Goal: Task Accomplishment & Management: Complete application form

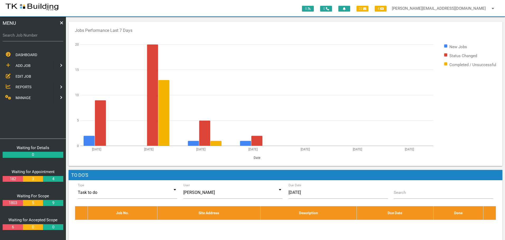
click at [142, 32] on rect at bounding box center [285, 94] width 421 height 132
click at [25, 76] on span "EDIT JOB" at bounding box center [24, 76] width 16 height 4
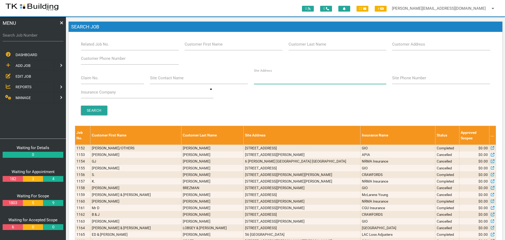
click at [291, 81] on input "Site Address" at bounding box center [320, 78] width 132 height 12
type input "30 andretta"
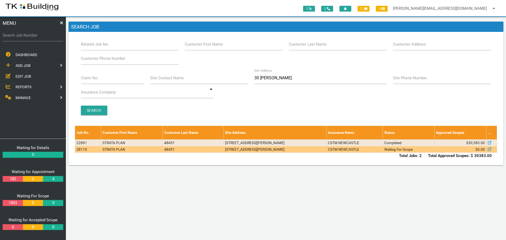
click at [267, 151] on td "5/30 Andretta Ave, Elermore Vale NSW 2287, Australia" at bounding box center [275, 149] width 103 height 7
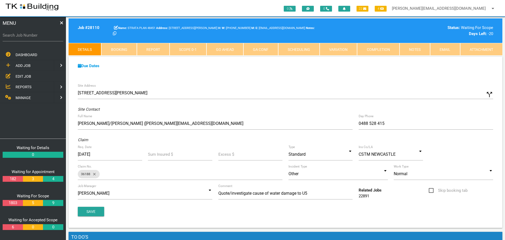
click at [414, 49] on link "Notes" at bounding box center [414, 49] width 31 height 13
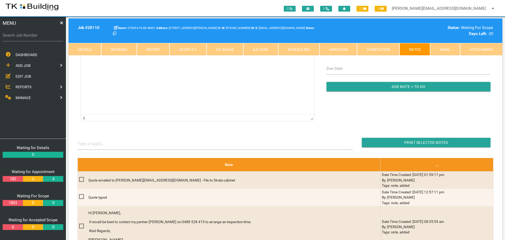
scroll to position [79, 0]
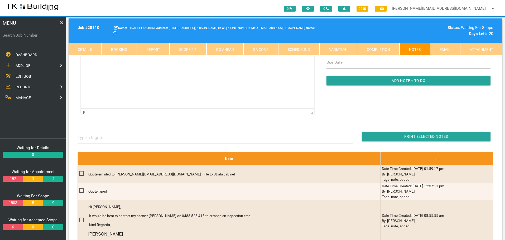
click at [91, 47] on link "Details" at bounding box center [85, 49] width 33 height 13
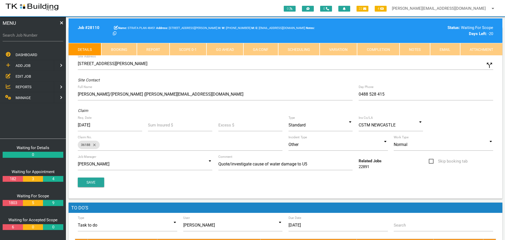
scroll to position [26, 0]
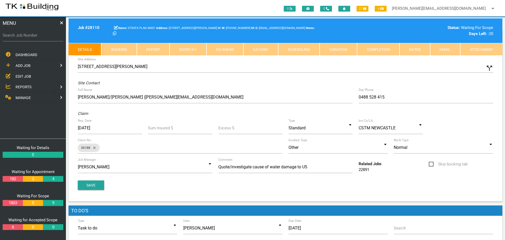
click at [25, 77] on span "EDIT JOB" at bounding box center [24, 76] width 16 height 4
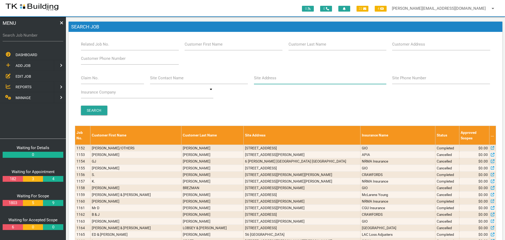
click at [276, 81] on input "Site Address" at bounding box center [320, 78] width 132 height 12
type input "265 Park"
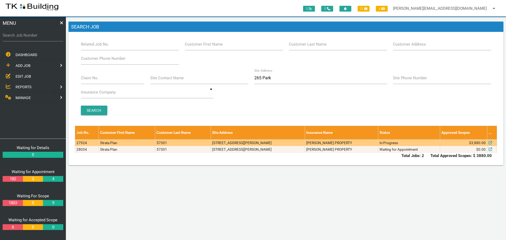
click at [279, 143] on td "6/265 Park Ave, Kotara NSW 2289, Australia" at bounding box center [258, 142] width 94 height 7
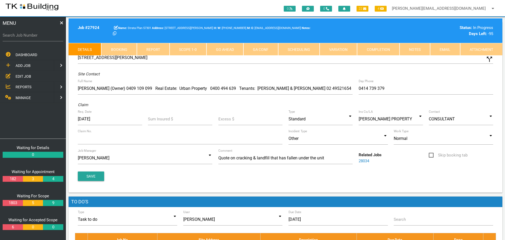
click at [410, 49] on link "Notes" at bounding box center [414, 49] width 31 height 13
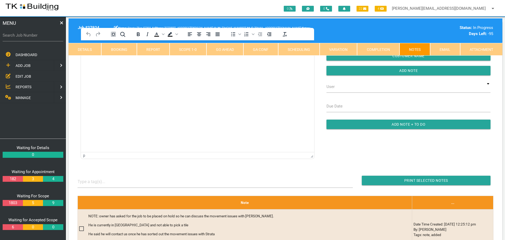
click at [105, 40] on html at bounding box center [197, 52] width 233 height 24
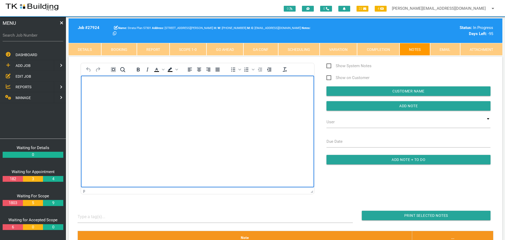
click at [90, 89] on body "Rich Text Area. Press ALT-0 for help." at bounding box center [197, 90] width 233 height 17
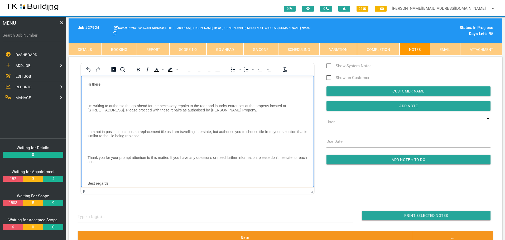
click at [93, 91] on body "Hi there, I'm writing to authorise the go-ahead for the necessary repairs to th…" at bounding box center [197, 145] width 233 height 127
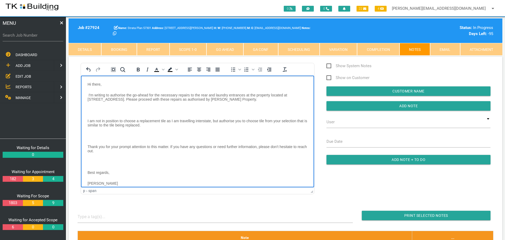
click at [93, 105] on body "Hi there, I'm writing to authorise the go-ahead for the necessary repairs to th…" at bounding box center [197, 140] width 233 height 117
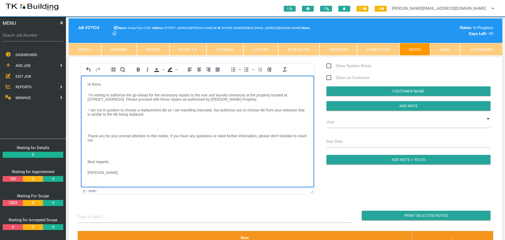
click at [93, 121] on body "Hi there, I'm writing to authorise the go-ahead for the necessary repairs to th…" at bounding box center [197, 135] width 233 height 106
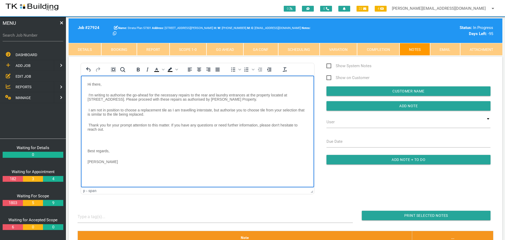
click at [89, 137] on body "Hi there, I'm writing to authorise the go-ahead for the necessary repairs to th…" at bounding box center [197, 129] width 233 height 95
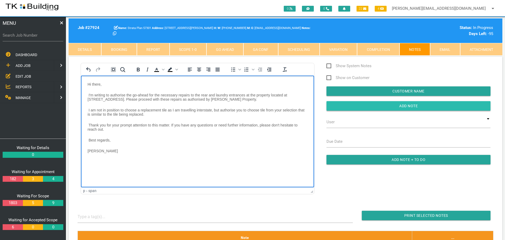
click at [381, 106] on input "Add Note" at bounding box center [408, 105] width 164 height 9
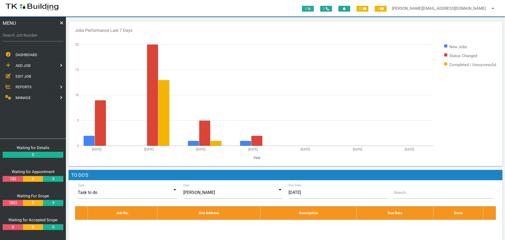
click at [19, 77] on span "EDIT JOB" at bounding box center [24, 76] width 16 height 4
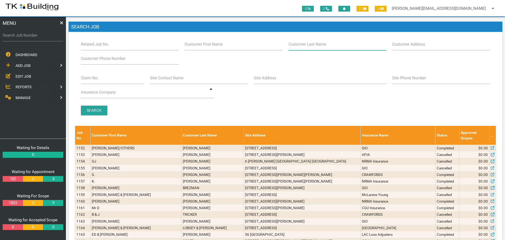
click at [315, 47] on input "Customer Last Name" at bounding box center [337, 44] width 98 height 12
type input "100594"
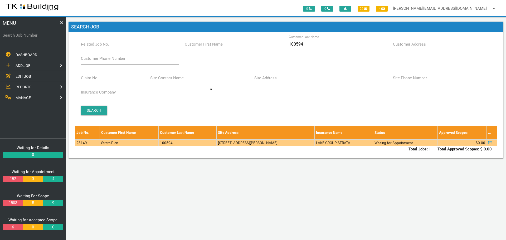
click at [309, 144] on td "2/40 Diamond Cct, Rutherford NSW 2320, Australia" at bounding box center [266, 142] width 98 height 7
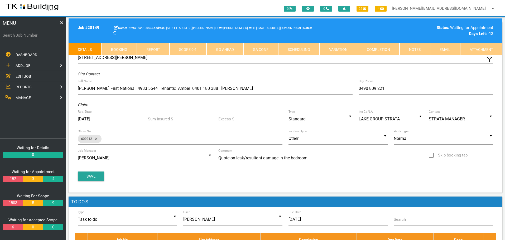
click at [409, 50] on link "Notes" at bounding box center [414, 49] width 31 height 13
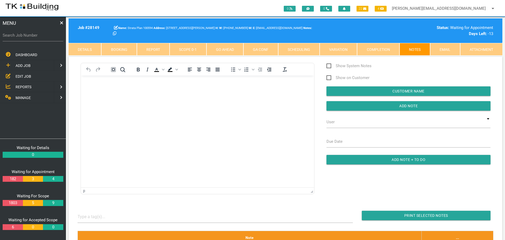
click at [117, 49] on link "Booking" at bounding box center [118, 49] width 35 height 13
select select "8"
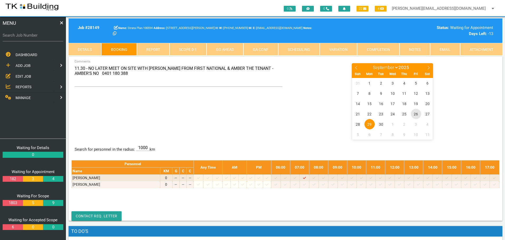
click at [416, 115] on span "26" at bounding box center [416, 114] width 10 height 10
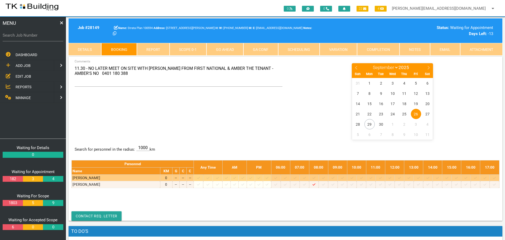
click at [219, 178] on icon at bounding box center [217, 177] width 3 height 3
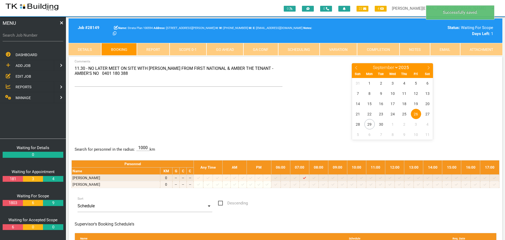
click at [422, 49] on link "Notes" at bounding box center [414, 49] width 31 height 13
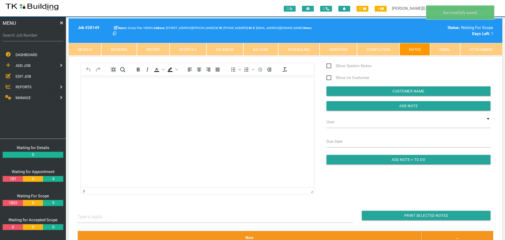
click at [106, 94] on body "Rich Text Area. Press ALT-0 for help." at bounding box center [197, 90] width 233 height 17
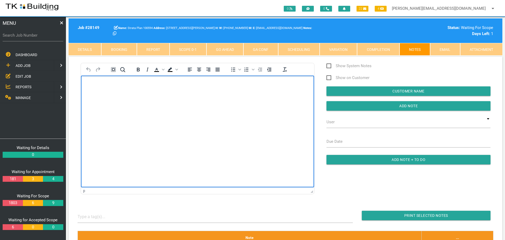
click at [98, 88] on body "Rich Text Area. Press ALT-0 for help." at bounding box center [197, 90] width 233 height 17
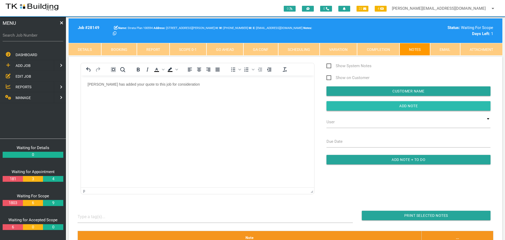
click at [343, 107] on input "button" at bounding box center [408, 105] width 164 height 9
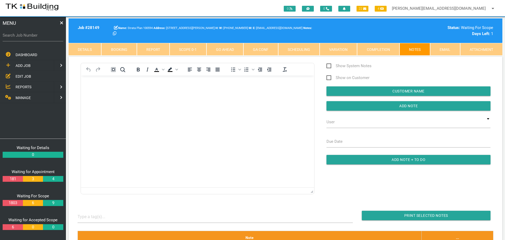
click at [26, 75] on span "EDIT JOB" at bounding box center [24, 76] width 16 height 4
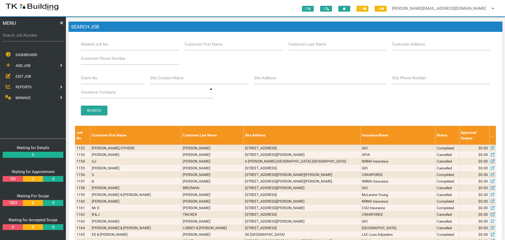
click at [325, 47] on label "Customer Last Name" at bounding box center [307, 44] width 38 height 6
click at [325, 47] on input "Customer Last Name" at bounding box center [337, 44] width 98 height 12
type input "63274"
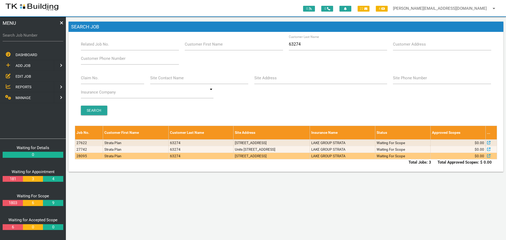
click at [234, 158] on td "18/8-14 Telford St, Newcastle East NSW 2300, Australia" at bounding box center [272, 156] width 76 height 7
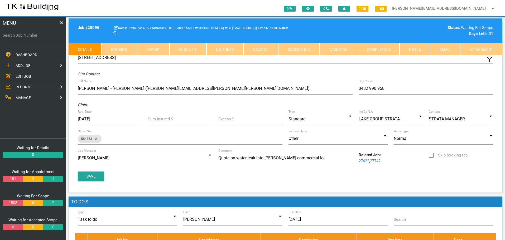
click at [415, 51] on link "Notes" at bounding box center [414, 49] width 31 height 13
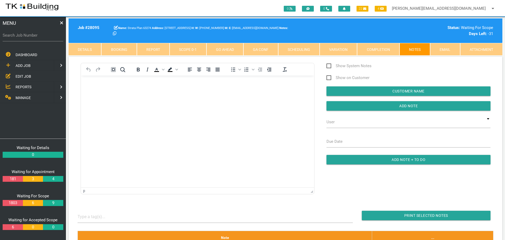
click at [27, 76] on span "EDIT JOB" at bounding box center [24, 76] width 16 height 4
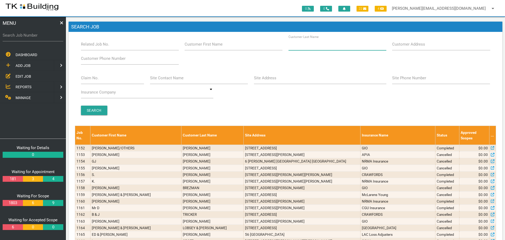
click at [334, 50] on input "Customer Last Name" at bounding box center [337, 44] width 98 height 12
type input "91948"
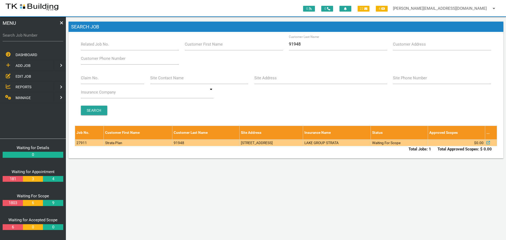
click at [172, 145] on td "91948" at bounding box center [205, 142] width 67 height 7
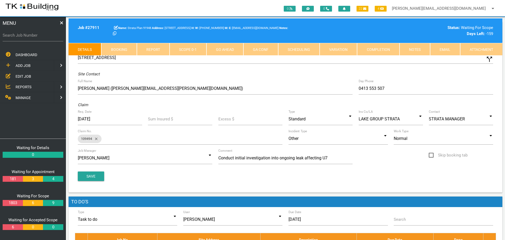
click at [418, 47] on link "Notes" at bounding box center [414, 49] width 31 height 13
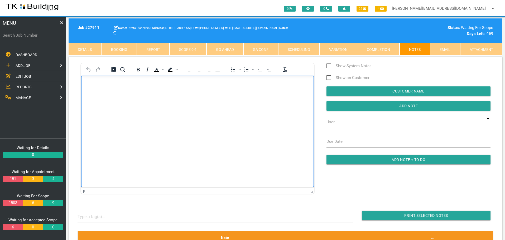
click at [112, 95] on body "Rich Text Area. Press ALT-0 for help." at bounding box center [197, 90] width 233 height 17
click at [85, 83] on body "Rich Text Area. Press ALT-0 for help." at bounding box center [197, 90] width 233 height 17
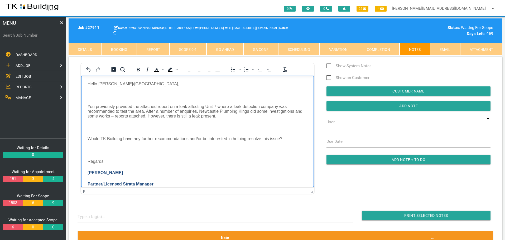
click at [90, 95] on p "Rich Text Area. Press ALT-0 for help." at bounding box center [198, 95] width 220 height 5
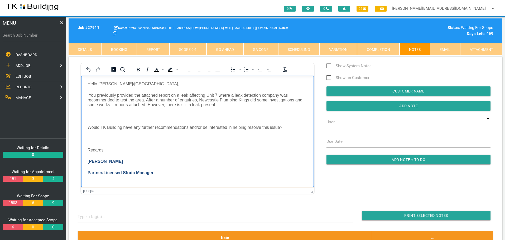
click at [94, 113] on body "Hello Sharon/TK Building, You previously provided the attached report on a leak…" at bounding box center [197, 134] width 233 height 107
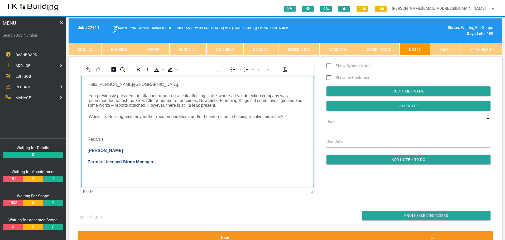
scroll to position [0, 0]
click at [91, 127] on p "Rich Text Area. Press ALT-0 for help." at bounding box center [198, 128] width 220 height 5
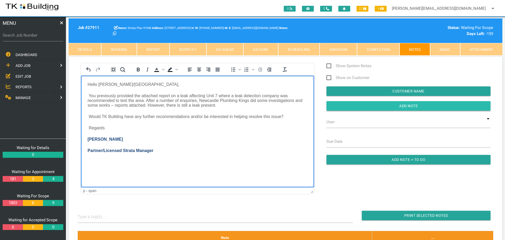
click at [369, 109] on input "Add Note" at bounding box center [408, 105] width 164 height 9
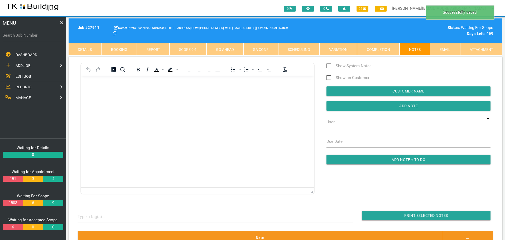
click at [124, 51] on link "Booking" at bounding box center [118, 49] width 35 height 13
select select "8"
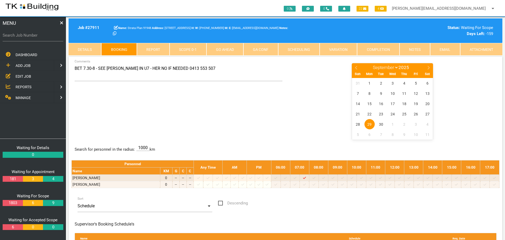
click at [415, 51] on link "Notes" at bounding box center [414, 49] width 31 height 13
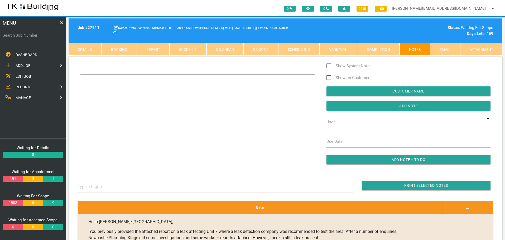
click at [97, 88] on div "Show System Notes Show on Customer Customer Name Add Note User TKB JobTracking …" at bounding box center [286, 116] width 422 height 107
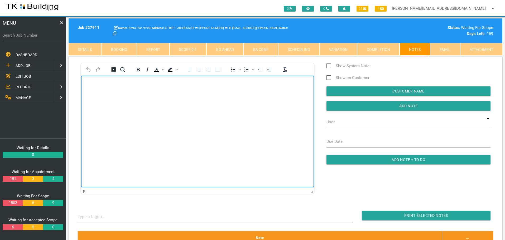
click at [97, 87] on body "Rich Text Area. Press ALT-0 for help." at bounding box center [197, 90] width 233 height 17
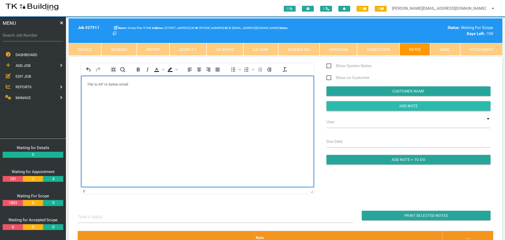
click at [338, 107] on input "Add Note" at bounding box center [408, 105] width 164 height 9
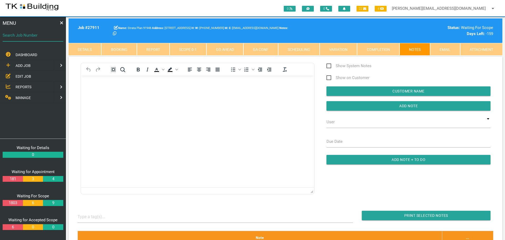
click at [28, 38] on input "Search Job Number" at bounding box center [33, 35] width 61 height 12
type input "27205"
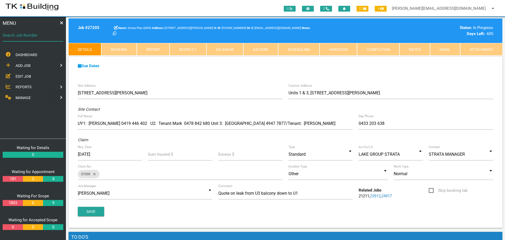
click at [25, 50] on div "MENU Search Job Number DASHBOARD ADD JOB EDIT JOB REPORTS MANAGE ADD JOB NEW CU…" at bounding box center [33, 128] width 66 height 223
click at [25, 37] on label "Search Job Number" at bounding box center [33, 35] width 61 height 6
click at [25, 37] on input "Search Job Number" at bounding box center [33, 35] width 61 height 12
type input "27954"
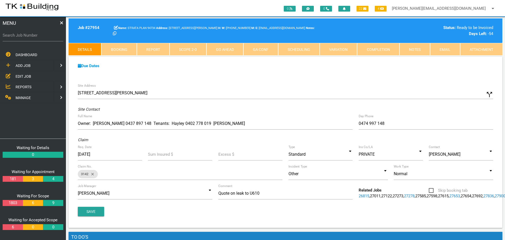
click at [25, 37] on label "Search Job Number" at bounding box center [33, 35] width 61 height 6
click at [25, 37] on input "Search Job Number" at bounding box center [33, 35] width 61 height 12
type input "27730"
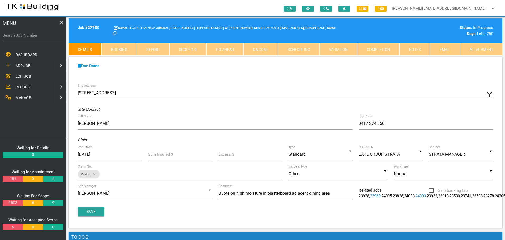
click at [33, 37] on label "Search Job Number" at bounding box center [33, 35] width 61 height 6
click at [33, 37] on input "Search Job Number" at bounding box center [33, 35] width 61 height 12
type input "27764"
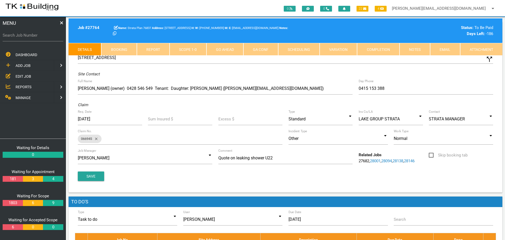
click at [33, 37] on label "Search Job Number" at bounding box center [33, 35] width 61 height 6
click at [33, 37] on input "Search Job Number" at bounding box center [33, 35] width 61 height 12
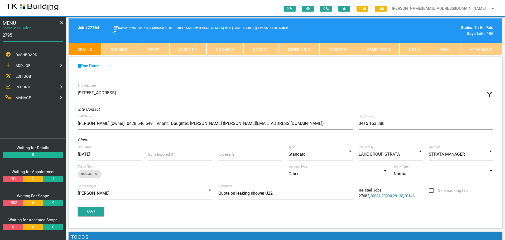
type input "27954"
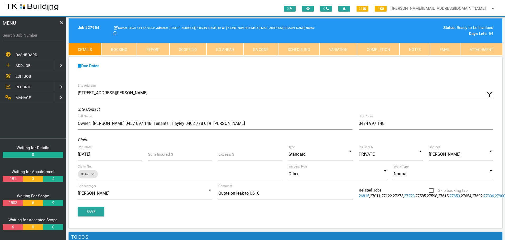
click at [18, 76] on span "EDIT JOB" at bounding box center [24, 76] width 16 height 4
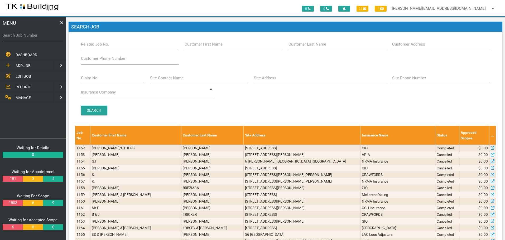
click at [38, 38] on label "Search Job Number" at bounding box center [33, 35] width 61 height 6
click at [38, 38] on input "Search Job Number" at bounding box center [33, 35] width 61 height 12
type input "28122"
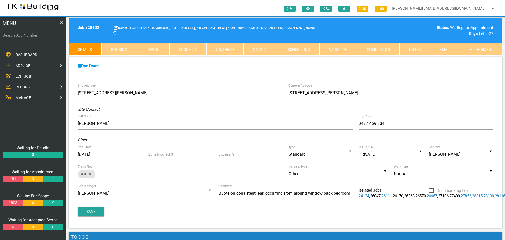
click at [110, 48] on link "Booking" at bounding box center [118, 49] width 35 height 13
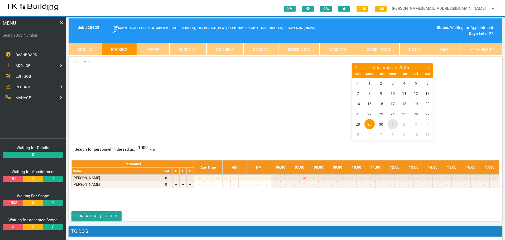
click at [392, 124] on span "1" at bounding box center [393, 124] width 10 height 10
select select "9"
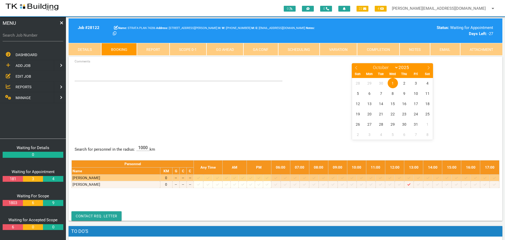
click at [315, 178] on icon at bounding box center [313, 177] width 3 height 3
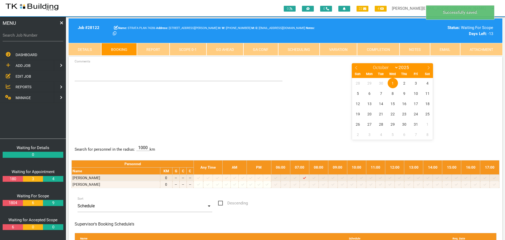
click at [393, 83] on span "1" at bounding box center [393, 83] width 10 height 10
click at [89, 74] on textarea "Comments" at bounding box center [179, 72] width 208 height 18
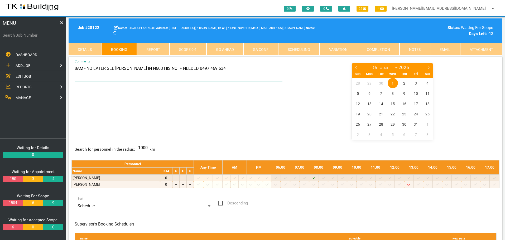
type textarea "8AM - NO LATER SEE LUKE IN N603 HIS NO IF NEEDED 0497 469 634"
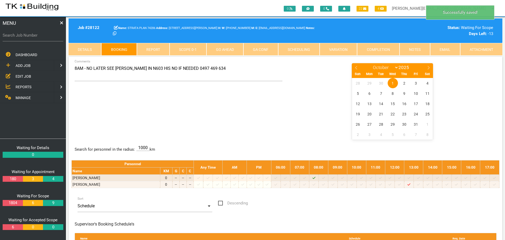
click at [187, 123] on div "8AM - NO LATER SEE LUKE IN N603 HIS NO IF NEEDED 0497 469 634 Comments January …" at bounding box center [285, 101] width 428 height 77
click at [28, 37] on label "Search Job Number" at bounding box center [33, 35] width 61 height 6
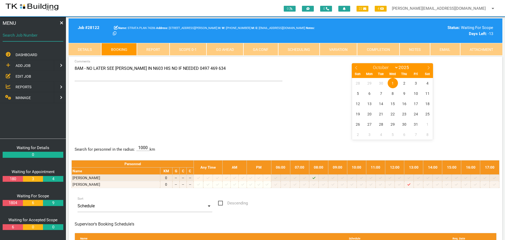
click at [28, 37] on input "Search Job Number" at bounding box center [33, 35] width 61 height 12
type input "28100"
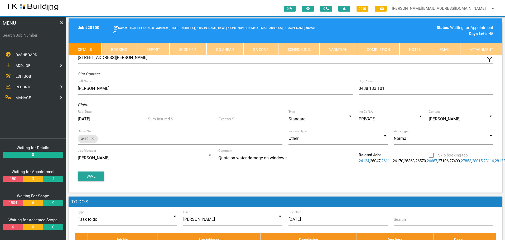
click at [122, 49] on link "Booking" at bounding box center [118, 49] width 35 height 13
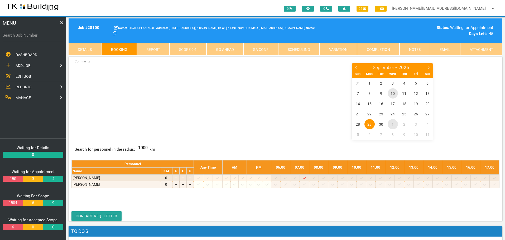
click at [392, 89] on span "10" at bounding box center [393, 93] width 10 height 10
click at [429, 68] on icon at bounding box center [429, 68] width 4 height 4
select select "9"
click at [393, 81] on span "1" at bounding box center [393, 83] width 10 height 10
click at [392, 81] on span "1" at bounding box center [393, 83] width 10 height 10
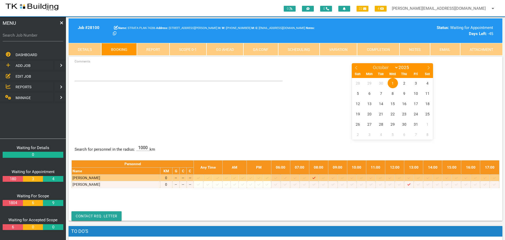
click at [325, 178] on icon at bounding box center [323, 177] width 3 height 3
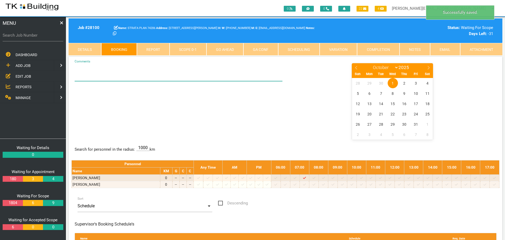
click at [84, 78] on textarea "Comments" at bounding box center [179, 72] width 208 height 18
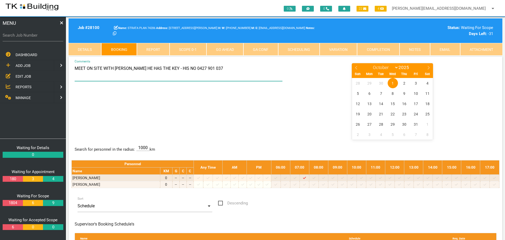
type textarea "MEET ON SITE WITH [PERSON_NAME] HE HAS THE KEY - HIS NO 0427 901 037"
click at [142, 101] on div "MEET ON SITE WITH ANDREW STEVENSON HE HAS THE KEY - HIS NO 0427 901 037 Comment…" at bounding box center [285, 101] width 428 height 77
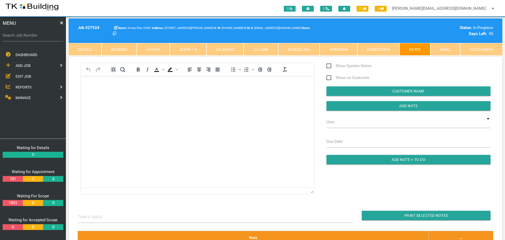
drag, startPoint x: 0, startPoint y: 0, endPoint x: 44, endPoint y: 38, distance: 57.9
click at [44, 38] on label "Search Job Number" at bounding box center [33, 35] width 61 height 6
click at [44, 38] on input "Search Job Number" at bounding box center [33, 35] width 61 height 12
type input "27911"
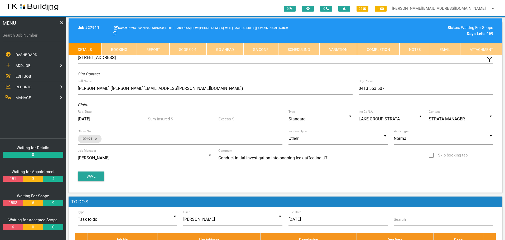
click at [415, 51] on link "Notes" at bounding box center [414, 49] width 31 height 13
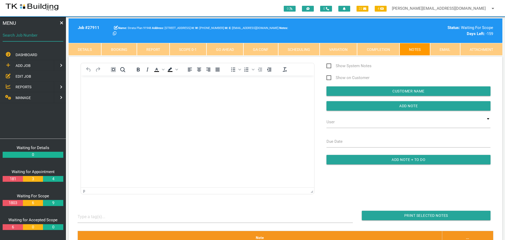
click at [17, 38] on input "Search Job Number" at bounding box center [33, 35] width 61 height 12
type input "27954"
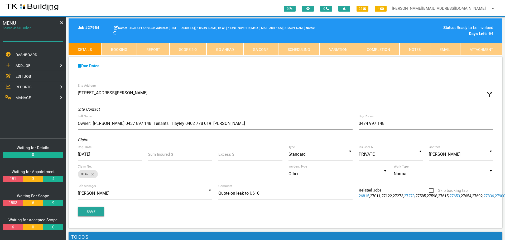
click at [16, 38] on input "Search Job Number" at bounding box center [33, 35] width 61 height 12
type input "27730"
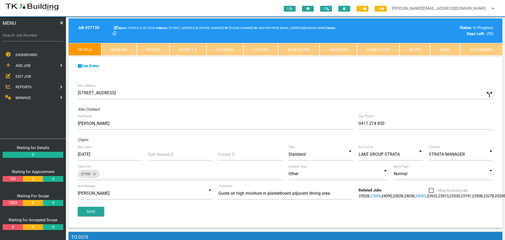
click at [33, 36] on label "Search Job Number" at bounding box center [33, 35] width 61 height 6
click at [33, 36] on input "Search Job Number" at bounding box center [33, 35] width 61 height 12
type input "27954"
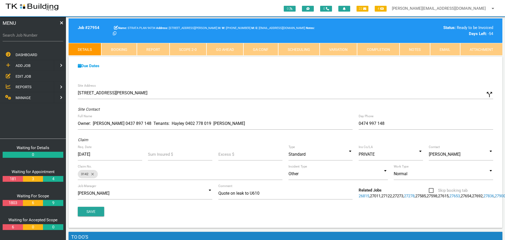
click at [20, 76] on span "EDIT JOB" at bounding box center [24, 76] width 16 height 4
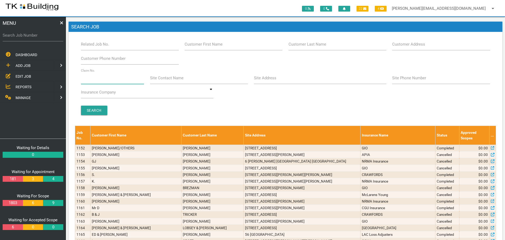
click at [105, 80] on input "Claim No." at bounding box center [112, 78] width 63 height 12
type input "36508"
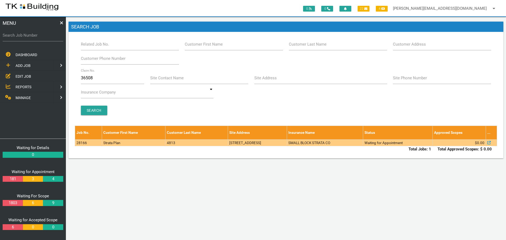
click at [287, 142] on td "3/22 Parkway Ave, Bar Beach NSW 2300, Australia" at bounding box center [257, 142] width 59 height 7
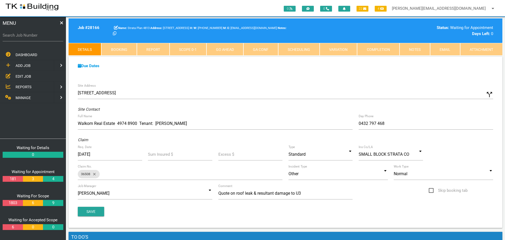
click at [413, 48] on link "Notes" at bounding box center [414, 49] width 31 height 13
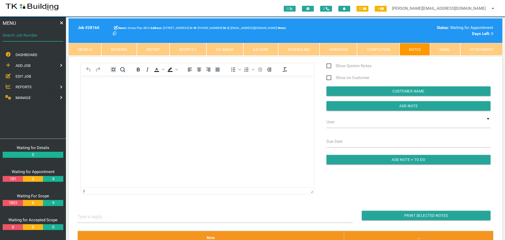
click at [45, 38] on input "Search Job Number" at bounding box center [33, 35] width 61 height 12
type input "28093"
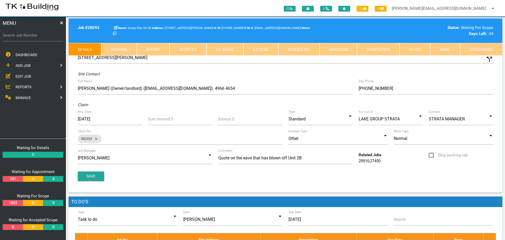
click at [415, 51] on link "Notes" at bounding box center [414, 49] width 31 height 13
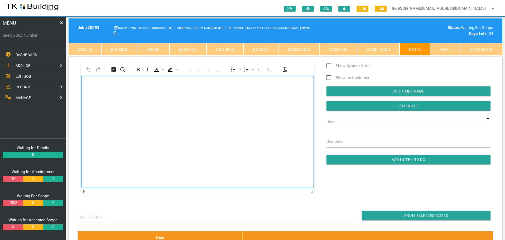
click at [101, 79] on html at bounding box center [197, 87] width 233 height 24
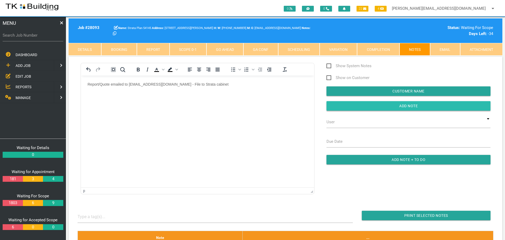
click at [341, 107] on input "button" at bounding box center [408, 105] width 164 height 9
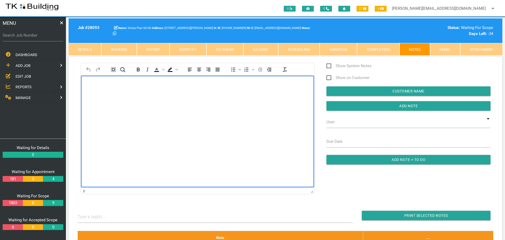
click at [205, 99] on html at bounding box center [197, 87] width 233 height 24
drag, startPoint x: 199, startPoint y: 140, endPoint x: 148, endPoint y: 238, distance: 110.0
click at [148, 99] on html at bounding box center [197, 87] width 233 height 24
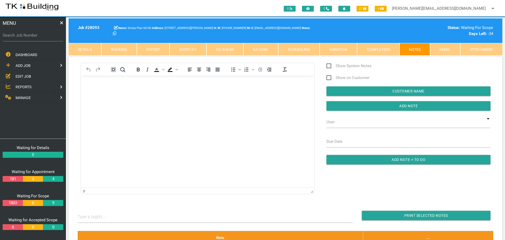
click at [24, 75] on span "EDIT JOB" at bounding box center [24, 76] width 16 height 4
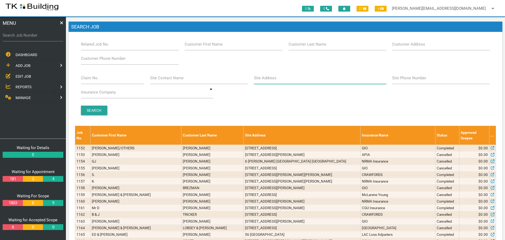
click at [297, 79] on input "Site Address" at bounding box center [320, 78] width 132 height 12
type input "6 Charles"
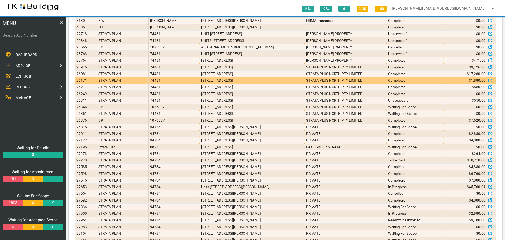
scroll to position [132, 0]
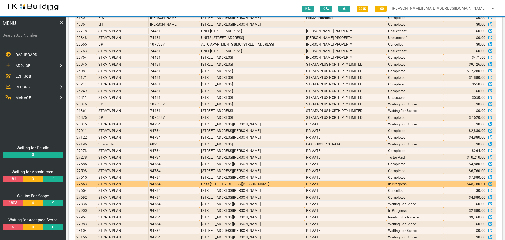
click at [346, 184] on td "PRIVATE" at bounding box center [346, 184] width 82 height 7
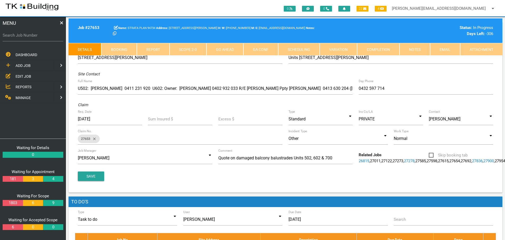
click at [414, 50] on link "Notes" at bounding box center [414, 49] width 31 height 13
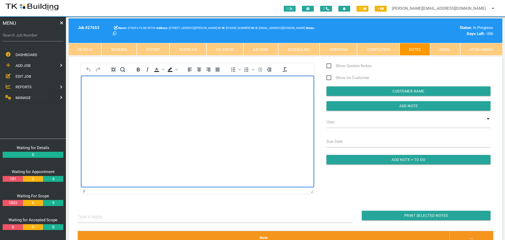
click at [101, 88] on body "Rich Text Area. Press ALT-0 for help." at bounding box center [197, 90] width 233 height 17
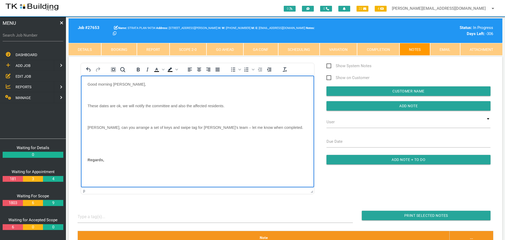
click at [98, 91] on body "Good morning Andrew, These dates are ok, we will notify the committee and also …" at bounding box center [197, 128] width 233 height 93
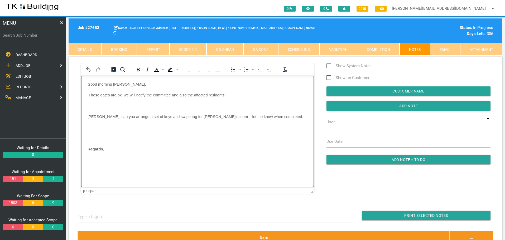
click at [95, 104] on p "Rich Text Area. Press ALT-0 for help." at bounding box center [198, 106] width 220 height 4
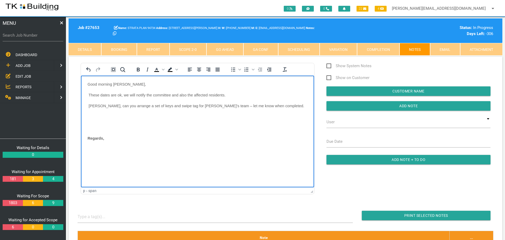
click at [94, 115] on p "Rich Text Area. Press ALT-0 for help." at bounding box center [198, 116] width 220 height 4
click at [112, 117] on p "Regards," at bounding box center [198, 116] width 220 height 4
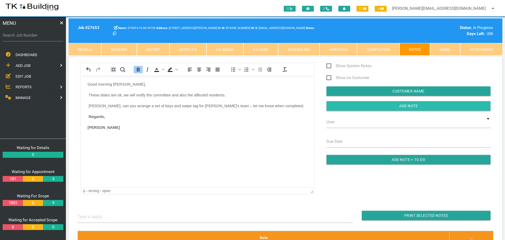
click at [344, 107] on input "button" at bounding box center [408, 105] width 164 height 9
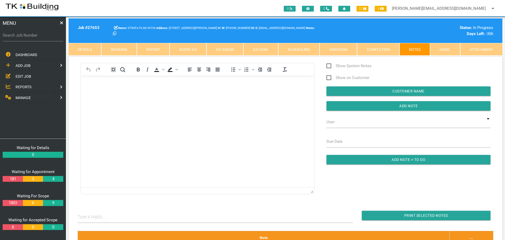
click at [34, 38] on label "Search Job Number" at bounding box center [33, 35] width 61 height 6
click at [34, 38] on input "Search Job Number" at bounding box center [33, 35] width 61 height 12
type input "28052"
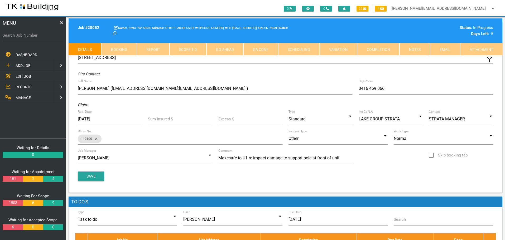
click at [415, 51] on link "Notes" at bounding box center [414, 49] width 31 height 13
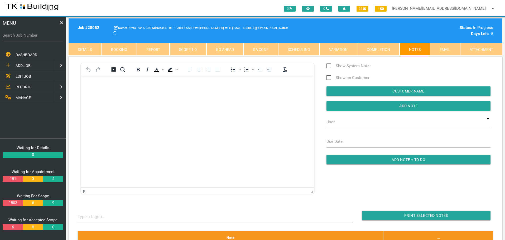
click at [106, 86] on p "Rich Text Area. Press ALT-0 for help." at bounding box center [198, 84] width 220 height 4
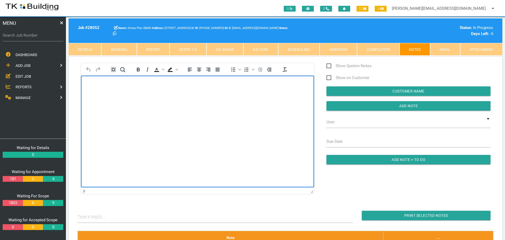
click at [195, 47] on link "Scope 1 - 0" at bounding box center [188, 49] width 37 height 13
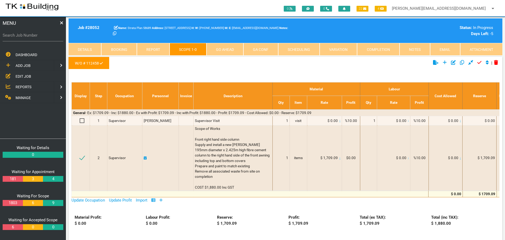
click at [415, 52] on link "Notes" at bounding box center [414, 49] width 31 height 13
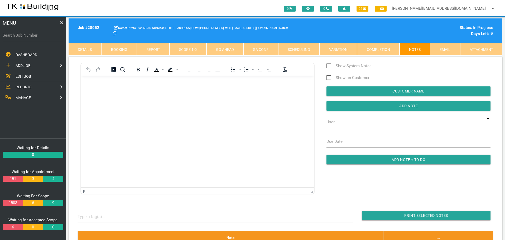
click at [88, 84] on p "Rich Text Area. Press ALT-0 for help." at bounding box center [198, 84] width 220 height 4
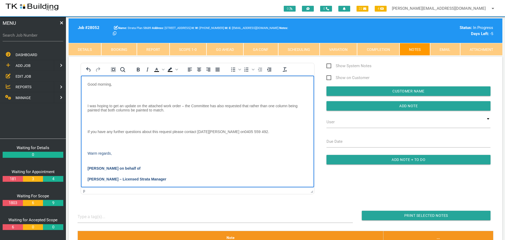
click at [95, 92] on body "Good morning, I was hoping to get an update on the attached work order – the Co…" at bounding box center [197, 138] width 233 height 112
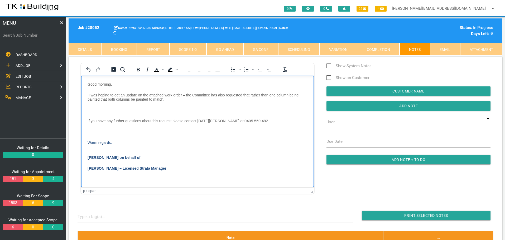
click at [95, 106] on body "Good morning, I was hoping to get an update on the attached work order – the Co…" at bounding box center [197, 133] width 233 height 102
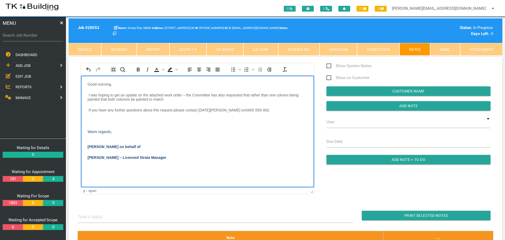
click at [91, 118] on body "Good morning, I was hoping to get an update on the attached work order – the Co…" at bounding box center [197, 127] width 233 height 91
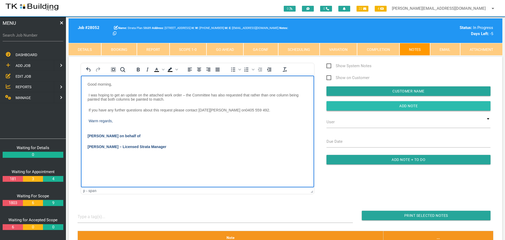
click at [341, 108] on input "Add Note" at bounding box center [408, 105] width 164 height 9
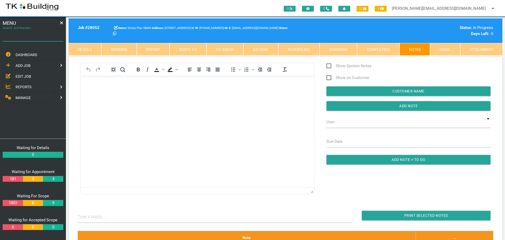
click at [24, 39] on input "Search Job Number" at bounding box center [33, 35] width 61 height 12
type input "28093"
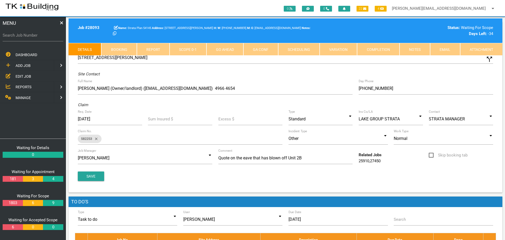
click at [413, 48] on link "Notes" at bounding box center [414, 49] width 31 height 13
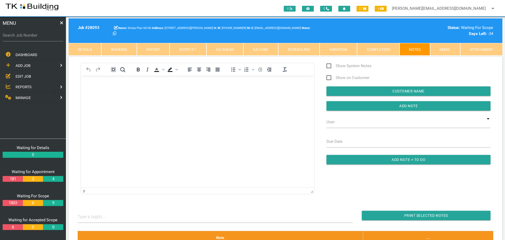
click at [92, 86] on p "Rich Text Area. Press ALT-0 for help." at bounding box center [198, 84] width 220 height 4
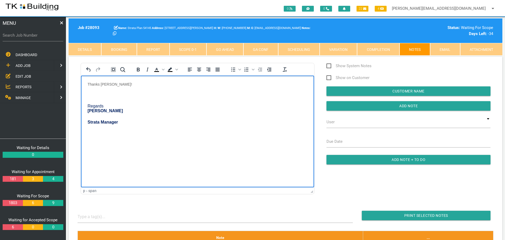
click at [93, 94] on p "Rich Text Area. Press ALT-0 for help." at bounding box center [198, 95] width 220 height 4
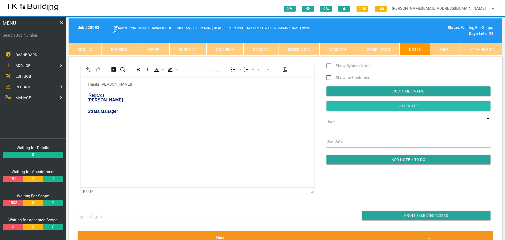
click at [380, 107] on input "button" at bounding box center [408, 105] width 164 height 9
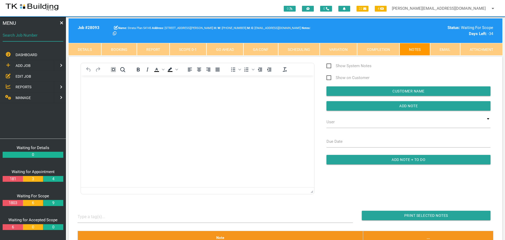
click at [44, 40] on input "Search Job Number" at bounding box center [33, 35] width 61 height 12
type input "28100"
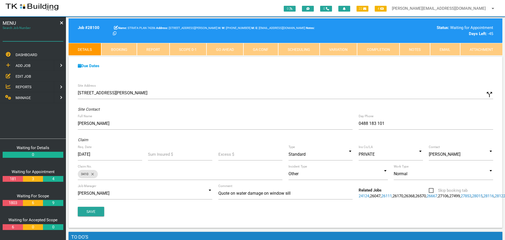
click at [49, 40] on input "Search Job Number" at bounding box center [33, 35] width 61 height 12
type input "28116"
click at [123, 53] on link "Booking" at bounding box center [118, 49] width 35 height 13
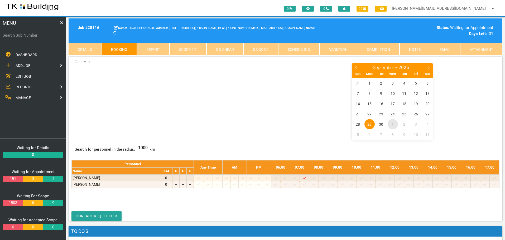
click at [393, 124] on span "1" at bounding box center [393, 124] width 10 height 10
select select "9"
click at [89, 79] on textarea "Comments" at bounding box center [179, 72] width 208 height 18
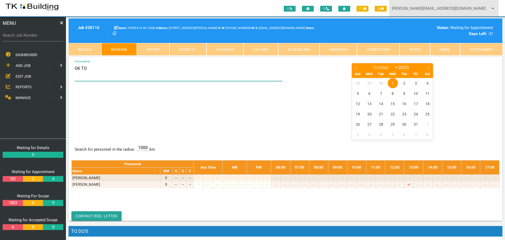
type textarea "OK TO"
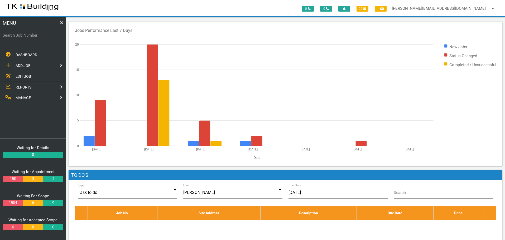
click at [25, 76] on span "EDIT JOB" at bounding box center [24, 76] width 16 height 4
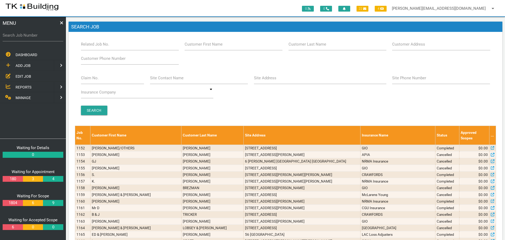
click at [307, 44] on label "Customer Last Name" at bounding box center [307, 44] width 38 height 6
click at [307, 44] on input "Customer Last Name" at bounding box center [337, 44] width 98 height 12
type input "91391"
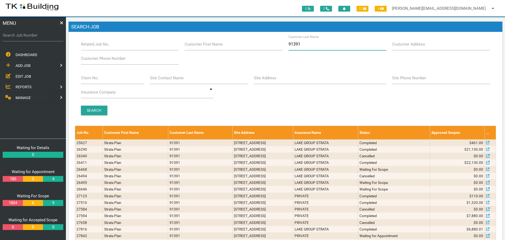
click at [312, 45] on input "91391" at bounding box center [337, 44] width 98 height 12
type input "9"
type input "74206"
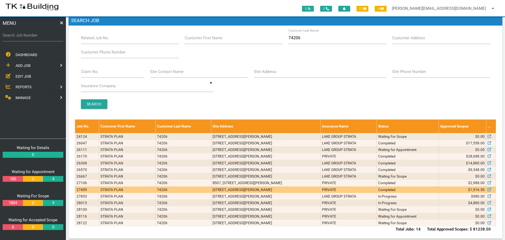
scroll to position [12, 0]
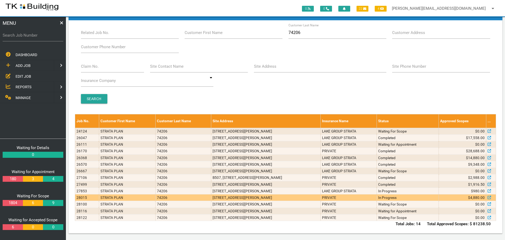
click at [340, 198] on td "PRIVATE" at bounding box center [349, 198] width 56 height 7
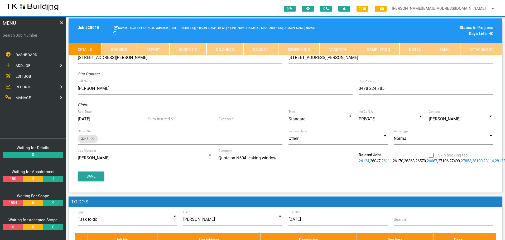
click at [415, 49] on link "Notes" at bounding box center [414, 49] width 31 height 13
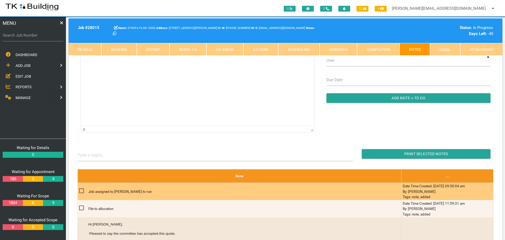
scroll to position [53, 0]
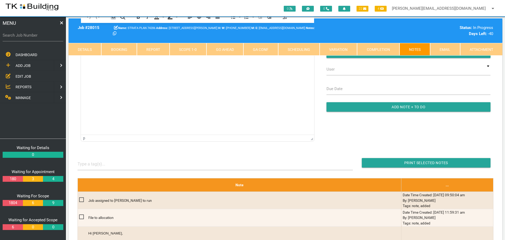
click at [189, 47] on link "Scope 1 - 0" at bounding box center [188, 49] width 37 height 13
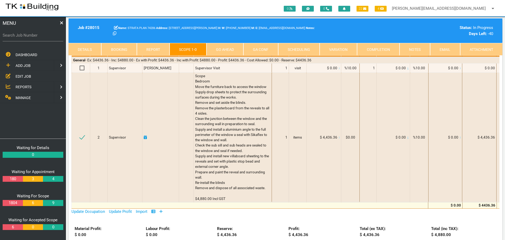
click at [412, 47] on link "Notes" at bounding box center [414, 49] width 31 height 13
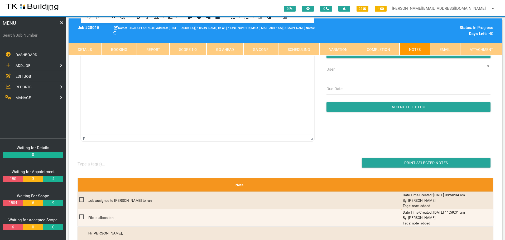
scroll to position [0, 0]
click at [202, 166] on div at bounding box center [215, 164] width 275 height 12
click at [42, 40] on input "Search Job Number" at bounding box center [33, 35] width 61 height 12
type input "28124"
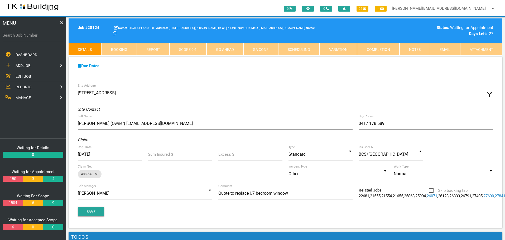
click at [121, 47] on link "Booking" at bounding box center [118, 49] width 35 height 13
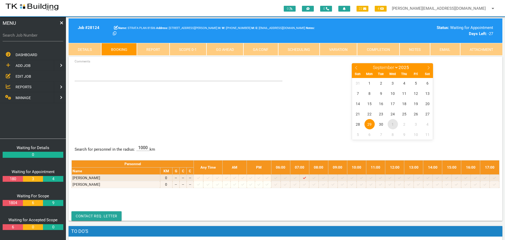
click at [393, 124] on span "1" at bounding box center [393, 124] width 10 height 10
select select "9"
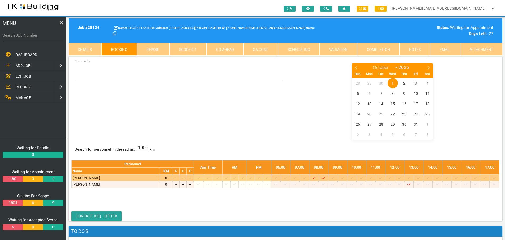
click at [401, 179] on icon at bounding box center [399, 177] width 3 height 3
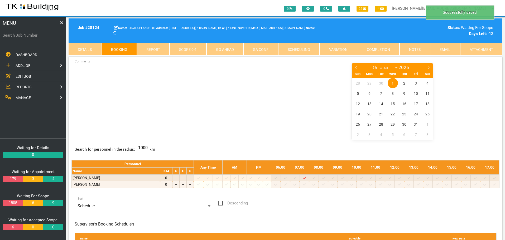
click at [393, 83] on span "1" at bounding box center [393, 83] width 10 height 10
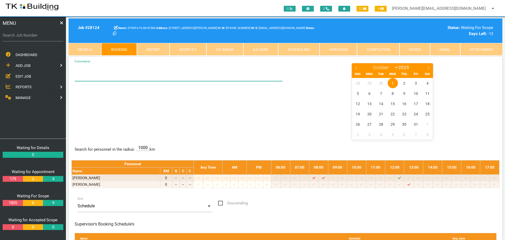
click at [84, 76] on textarea "Comments" at bounding box center [179, 72] width 208 height 18
click at [106, 68] on textarea "BET 12.30-1.30 - NO LATER AS SHE HAS TO LEAVE BY 2" at bounding box center [179, 72] width 208 height 18
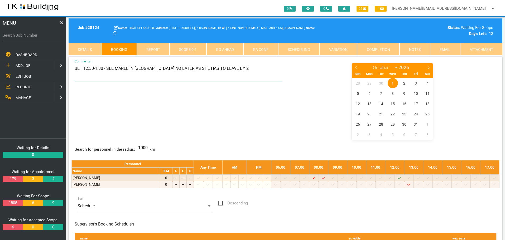
click at [229, 69] on textarea "BET 12.30-1.30 - SEE MAREE IN [GEOGRAPHIC_DATA] NO LATER AS SHE HAS TO LEAVE BY…" at bounding box center [179, 72] width 208 height 18
type textarea "BET 12.30-1.30 - SEE MAREE IN [GEOGRAPHIC_DATA] NO LATER AS SHE HAS TO LEAVE BY…"
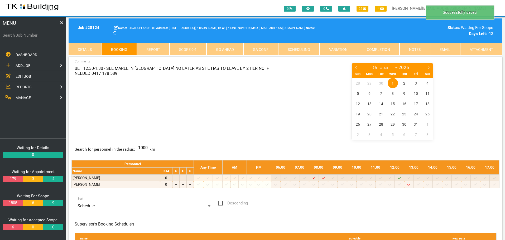
click at [308, 107] on center "January February March April May June July August September October November [D…" at bounding box center [392, 101] width 208 height 77
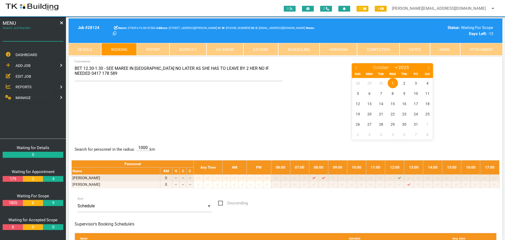
click at [35, 38] on input "Search Job Number" at bounding box center [33, 35] width 61 height 12
type input "27593"
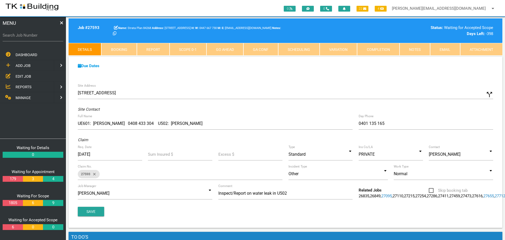
click at [129, 49] on link "Booking" at bounding box center [118, 49] width 35 height 13
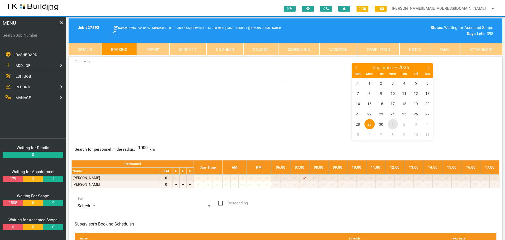
click at [393, 124] on span "1" at bounding box center [393, 124] width 10 height 10
select select "9"
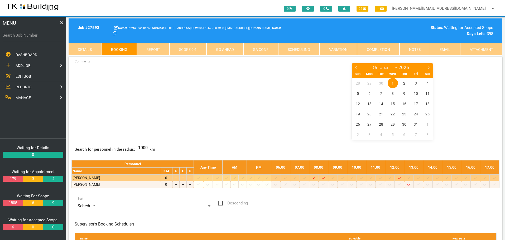
click at [382, 177] on icon at bounding box center [380, 177] width 3 height 3
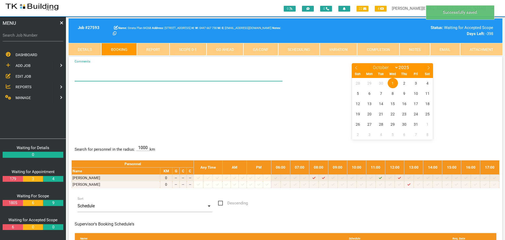
click at [82, 75] on textarea "Comments" at bounding box center [179, 72] width 208 height 18
type textarea "b"
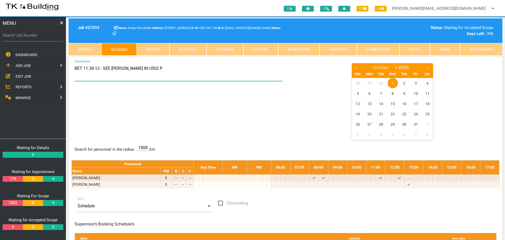
click at [87, 69] on textarea "BET 11.30-12 - SEE [PERSON_NAME] IN U502 P" at bounding box center [179, 72] width 208 height 18
click at [97, 68] on textarea "BET 11-12 - SEE [PERSON_NAME] IN U502 P" at bounding box center [179, 72] width 208 height 18
click at [258, 68] on textarea "BET 11-12 - SEE MR IN U601 - [PERSON_NAME]'S NO IF NEEDED 0408 433 304 THEN SEE…" at bounding box center [179, 72] width 208 height 18
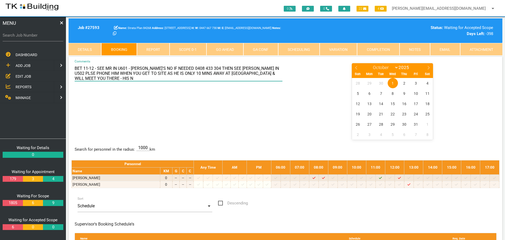
scroll to position [0, 0]
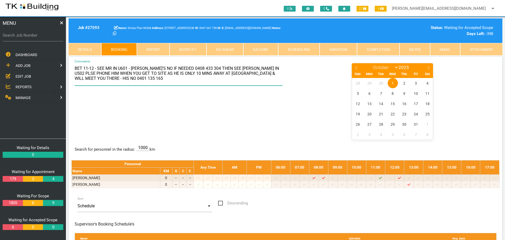
type textarea "BET 11-12 - SEE MR IN U601 - [PERSON_NAME]'S NO IF NEEDED 0408 433 304 THEN SEE…"
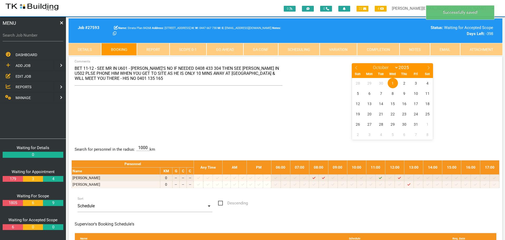
click at [292, 119] on center "January February March April May June July August September October November [D…" at bounding box center [392, 101] width 208 height 77
click at [211, 112] on div "BET 11-12 - SEE MR IN U601 - [PERSON_NAME]'S NO IF NEEDED 0408 433 304 THEN SEE…" at bounding box center [285, 101] width 428 height 77
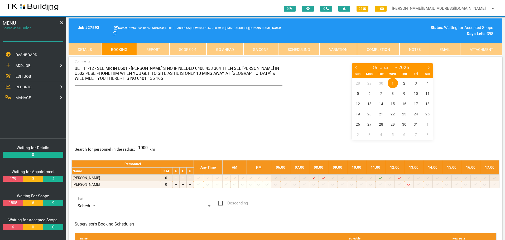
click at [23, 39] on input "Search Job Number" at bounding box center [33, 35] width 61 height 12
type input "28125"
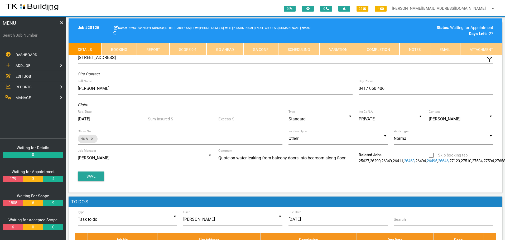
click at [127, 47] on link "Booking" at bounding box center [118, 49] width 35 height 13
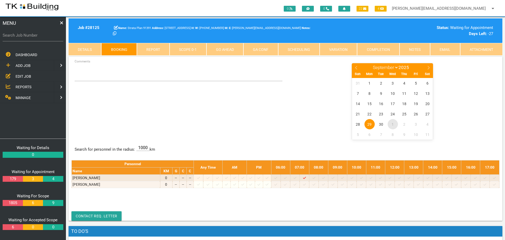
click at [393, 125] on span "1" at bounding box center [393, 124] width 10 height 10
select select "9"
click at [32, 38] on label "Search Job Number" at bounding box center [33, 35] width 61 height 6
click at [32, 38] on input "Search Job Number" at bounding box center [33, 35] width 61 height 12
type input "28111"
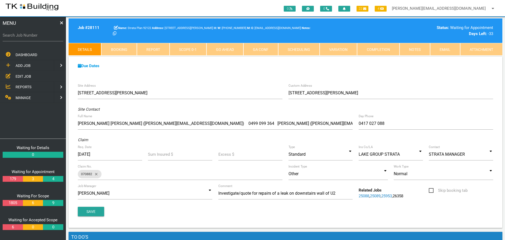
click at [123, 50] on link "Booking" at bounding box center [118, 49] width 35 height 13
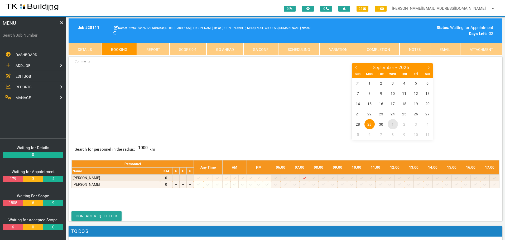
click at [393, 124] on span "1" at bounding box center [393, 124] width 10 height 10
select select "9"
click at [89, 49] on link "Details" at bounding box center [85, 49] width 33 height 13
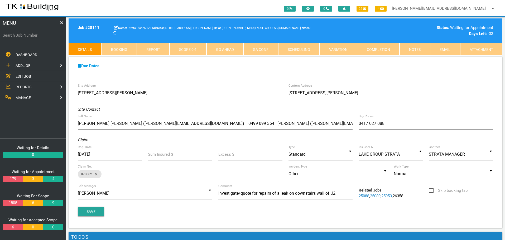
click at [122, 47] on link "Booking" at bounding box center [118, 49] width 35 height 13
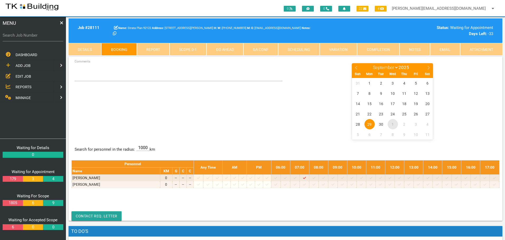
click at [392, 125] on span "1" at bounding box center [393, 124] width 10 height 10
select select "9"
click at [300, 55] on link "Scheduling" at bounding box center [298, 49] width 41 height 13
click at [26, 75] on span "EDIT JOB" at bounding box center [24, 76] width 16 height 4
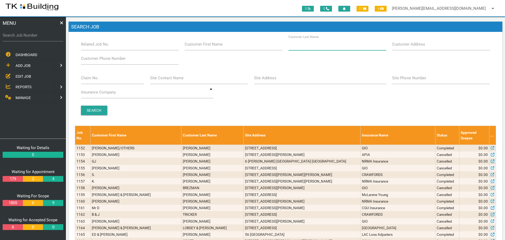
click at [324, 48] on input "Customer Last Name" at bounding box center [337, 44] width 98 height 12
type input "22808"
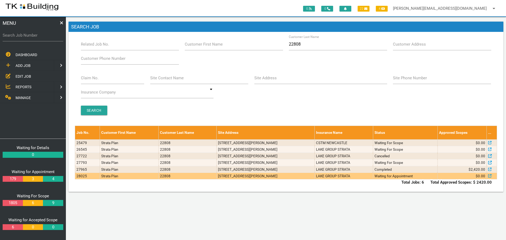
click at [314, 176] on td "[STREET_ADDRESS][PERSON_NAME]" at bounding box center [266, 176] width 98 height 7
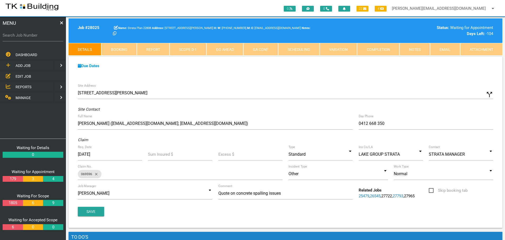
click at [26, 74] on span "EDIT JOB" at bounding box center [24, 76] width 16 height 4
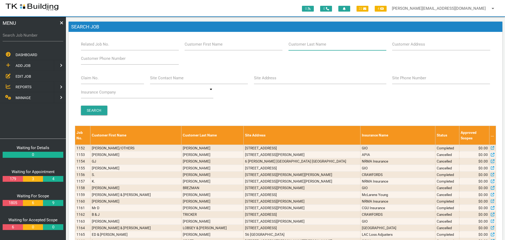
click at [327, 47] on input "Customer Last Name" at bounding box center [337, 44] width 98 height 12
type input "22808"
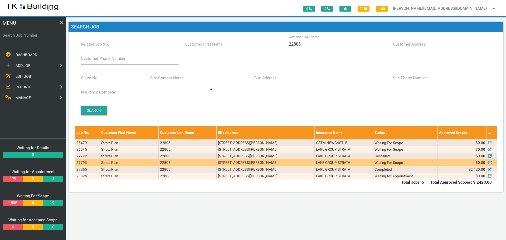
click at [373, 165] on td "LAKE GROUP STRATA" at bounding box center [344, 163] width 58 height 7
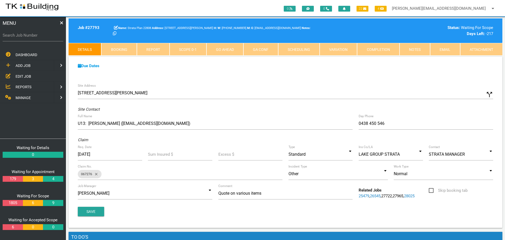
click at [25, 74] on span "EDIT JOB" at bounding box center [24, 76] width 16 height 4
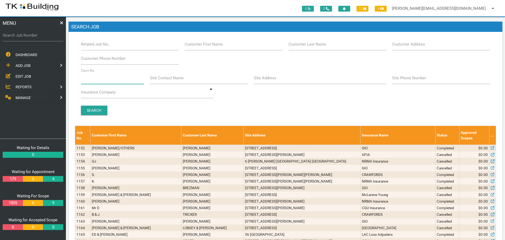
click at [104, 82] on input "Claim No." at bounding box center [112, 78] width 63 height 12
type input "071369"
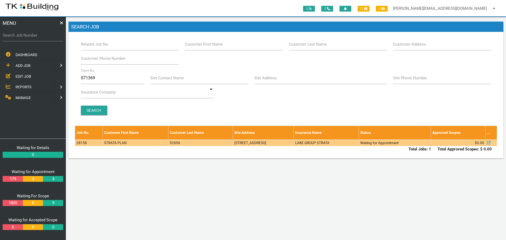
click at [233, 143] on td "[STREET_ADDRESS]" at bounding box center [263, 142] width 61 height 7
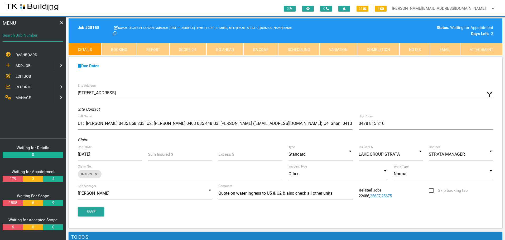
click at [42, 39] on input "Search Job Number" at bounding box center [33, 35] width 61 height 12
type input "28006"
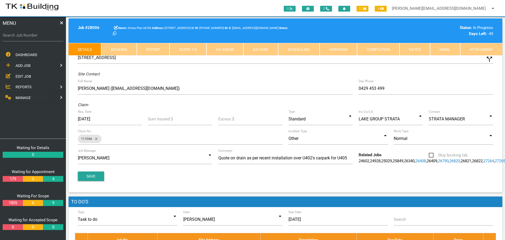
click at [122, 50] on link "Booking" at bounding box center [118, 49] width 35 height 13
select select "8"
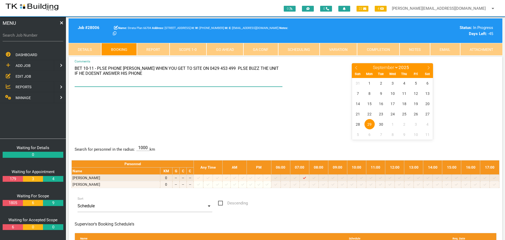
drag, startPoint x: 193, startPoint y: 68, endPoint x: 218, endPoint y: 69, distance: 24.5
click at [218, 69] on textarea "BET 10-11 - PLSE PHONE [PERSON_NAME] WHEN YOU GET TO SITE ON 0429 453 499 PLSE …" at bounding box center [179, 75] width 208 height 24
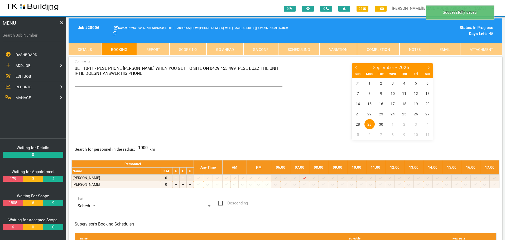
click at [155, 112] on div "BET 10-11 - PLSE PHONE [PERSON_NAME] WHEN YOU GET TO SITE ON 0429 453 499 PLSE …" at bounding box center [285, 101] width 428 height 77
click at [32, 37] on label "Search Job Number" at bounding box center [33, 35] width 61 height 6
click at [32, 37] on input "Search Job Number" at bounding box center [33, 35] width 61 height 12
type input "28169"
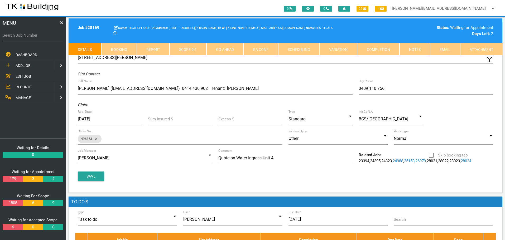
click at [129, 50] on link "Booking" at bounding box center [118, 49] width 35 height 13
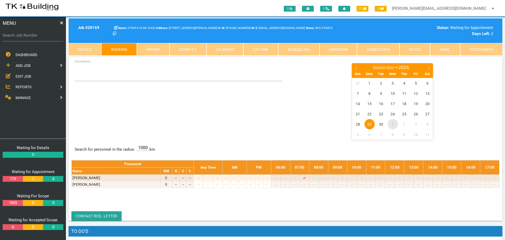
click at [393, 124] on span "1" at bounding box center [393, 124] width 10 height 10
select select "9"
click at [20, 76] on span "EDIT JOB" at bounding box center [24, 76] width 16 height 4
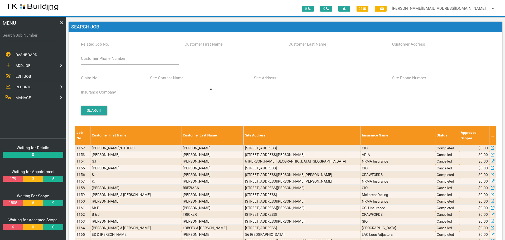
click at [271, 80] on label "Site Address" at bounding box center [265, 78] width 22 height 6
click at [271, 80] on input "Site Address" at bounding box center [320, 78] width 132 height 12
type input "29 grove"
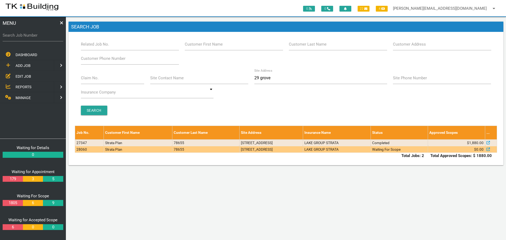
click at [282, 150] on td "4/29 Grove St, Waratah NSW 2298, Australia" at bounding box center [271, 149] width 64 height 7
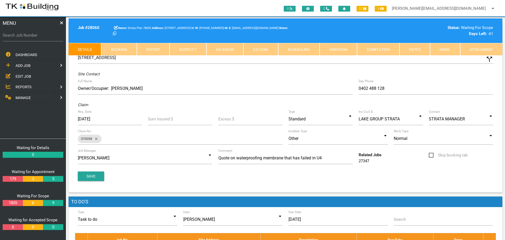
click at [128, 50] on link "Booking" at bounding box center [118, 49] width 35 height 13
select select "8"
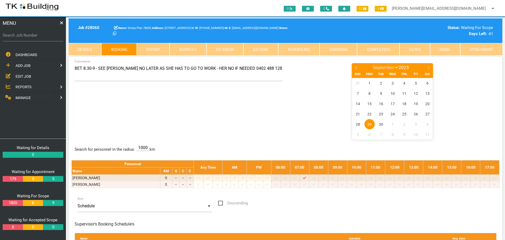
click at [413, 47] on link "Notes" at bounding box center [414, 49] width 31 height 13
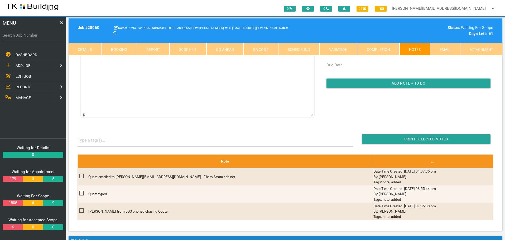
scroll to position [79, 0]
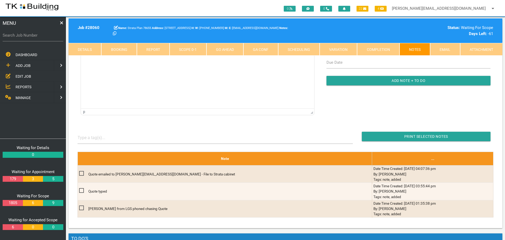
click at [91, 48] on link "Details" at bounding box center [85, 49] width 33 height 13
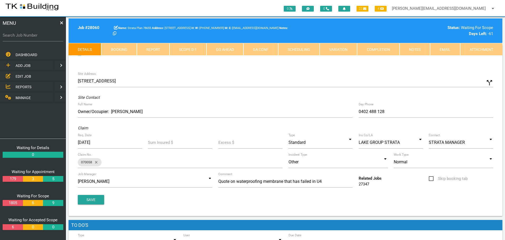
scroll to position [0, 0]
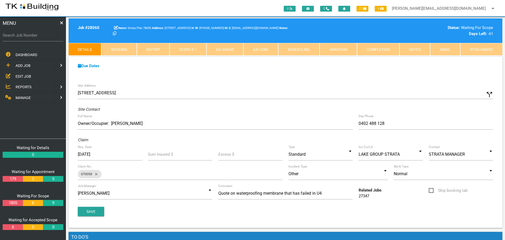
click at [122, 49] on link "Booking" at bounding box center [118, 49] width 35 height 13
select select "8"
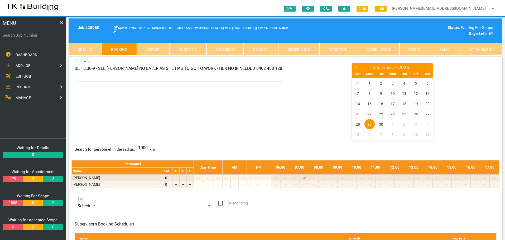
drag, startPoint x: 230, startPoint y: 68, endPoint x: 255, endPoint y: 68, distance: 25.3
click at [255, 68] on textarea "BET 8.30-9 - SEE LIZ NO LATER AS SHE HAS TO GO TO WORK - HER NO IF NEEDED 0402 …" at bounding box center [179, 72] width 208 height 18
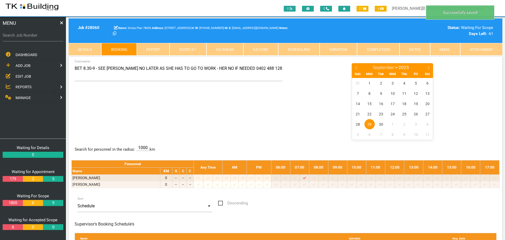
click at [421, 50] on link "Notes" at bounding box center [414, 49] width 31 height 13
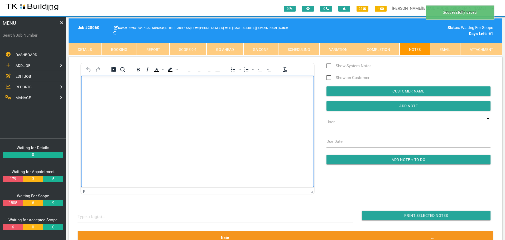
click at [94, 84] on p "Rich Text Area. Press ALT-0 for help." at bounding box center [198, 84] width 220 height 4
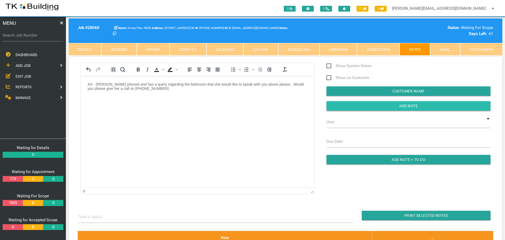
click at [340, 107] on input "button" at bounding box center [408, 105] width 164 height 9
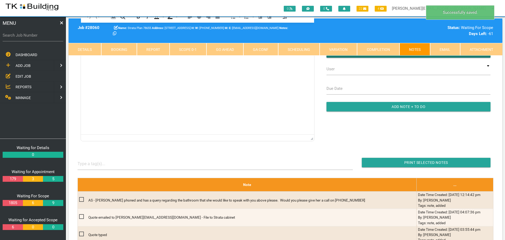
scroll to position [105, 0]
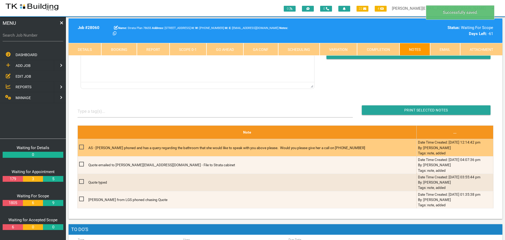
click at [80, 148] on span at bounding box center [83, 147] width 9 height 7
click at [80, 147] on input "checkbox" at bounding box center [80, 145] width 3 height 3
checkbox input "true"
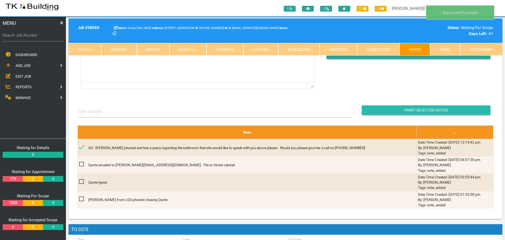
click at [394, 110] on input "button" at bounding box center [426, 109] width 129 height 9
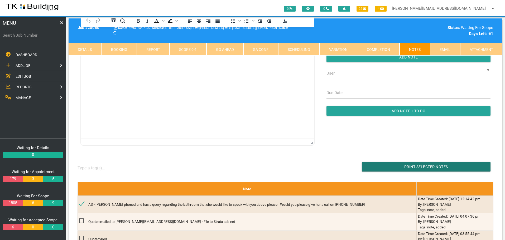
scroll to position [0, 0]
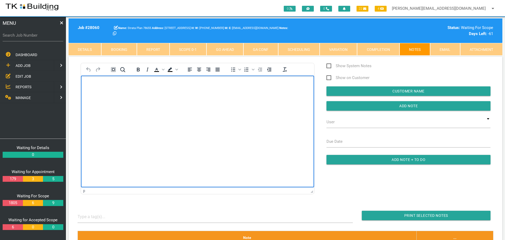
click at [99, 92] on body "Rich Text Area. Press ALT-0 for help." at bounding box center [197, 90] width 233 height 17
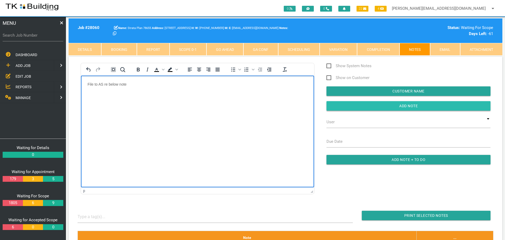
click at [354, 108] on input "Add Note" at bounding box center [408, 105] width 164 height 9
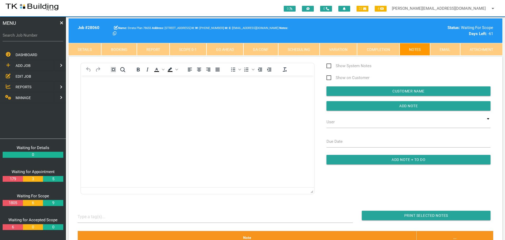
click at [23, 76] on span "EDIT JOB" at bounding box center [24, 76] width 16 height 4
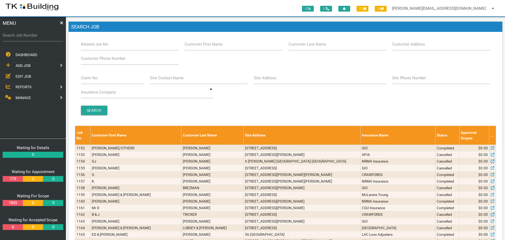
click at [324, 46] on label "Customer Last Name" at bounding box center [307, 44] width 38 height 6
click at [324, 46] on input "Customer Last Name" at bounding box center [337, 44] width 98 height 12
type input "36329"
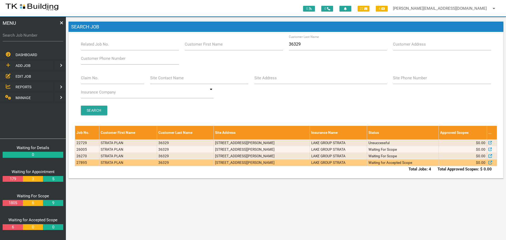
click at [286, 163] on td "4/202 Brunker Rd, Adamstown NSW 2289, Australia" at bounding box center [262, 163] width 96 height 7
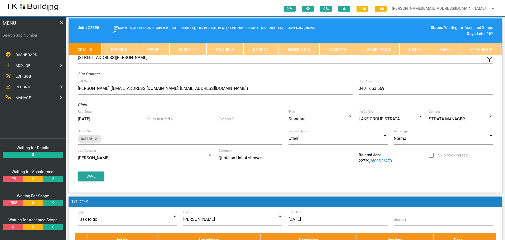
click at [418, 48] on link "Notes" at bounding box center [414, 49] width 31 height 13
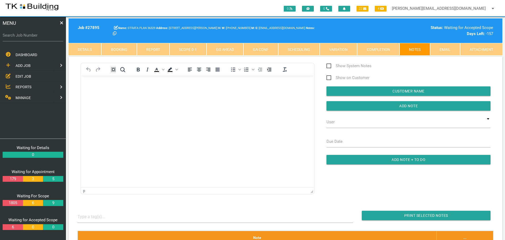
click at [244, 19] on div "Job # 27895 STRATA PLAN 36329 202 Brunker Rd, Adamstown NSW 2289, Australia W: …" at bounding box center [286, 30] width 434 height 25
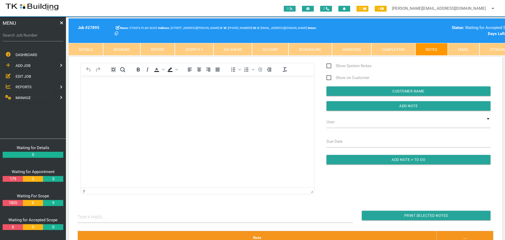
click at [24, 77] on span "EDIT JOB" at bounding box center [24, 76] width 16 height 4
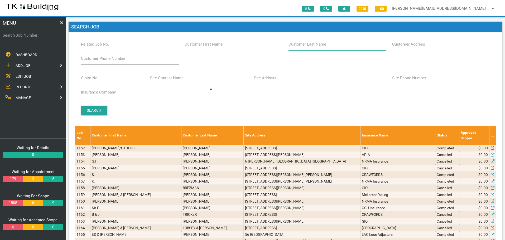
click at [313, 48] on input "Customer Last Name" at bounding box center [337, 44] width 98 height 12
type input "7"
type input "94734"
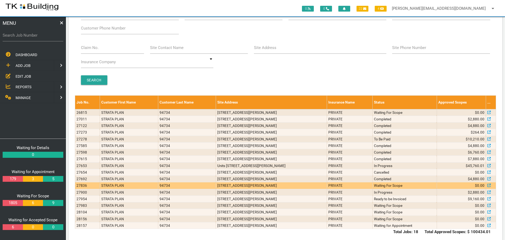
scroll to position [38, 0]
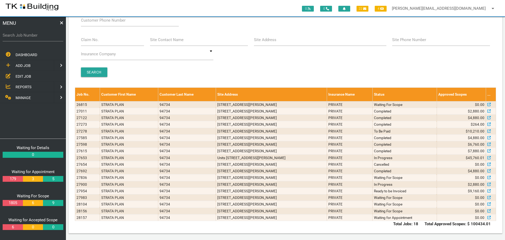
click at [23, 66] on span "ADD JOB" at bounding box center [23, 66] width 15 height 4
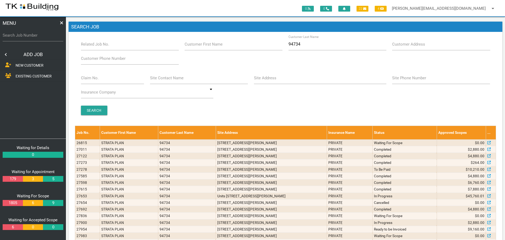
click at [21, 76] on span "EXISTING CUSTOMER" at bounding box center [34, 76] width 36 height 4
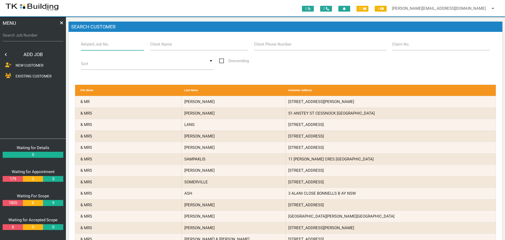
click at [115, 47] on input "Related Job No." at bounding box center [112, 44] width 63 height 12
type input "28157"
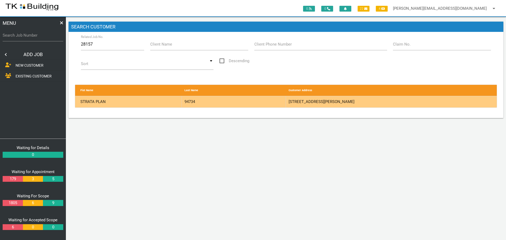
click at [252, 102] on div "94734" at bounding box center [234, 101] width 104 height 11
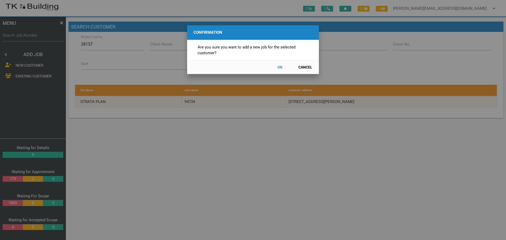
click at [281, 67] on button "OK" at bounding box center [279, 67] width 23 height 9
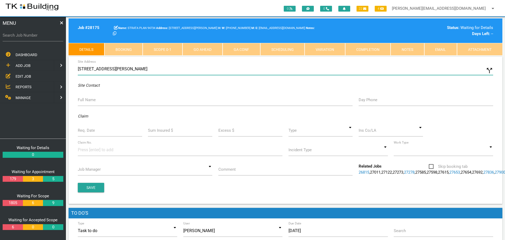
click at [78, 69] on input "6 Charles St, Charlestown NSW 2290, Australia" at bounding box center [285, 69] width 415 height 12
type input "102/6 Charles St, Charlestown NSW 2290, Australia"
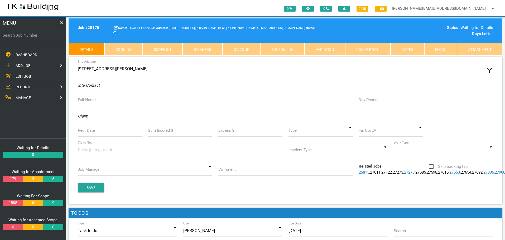
click at [90, 99] on label "Full Name" at bounding box center [87, 100] width 18 height 6
click at [90, 99] on input "Full Name" at bounding box center [215, 100] width 275 height 12
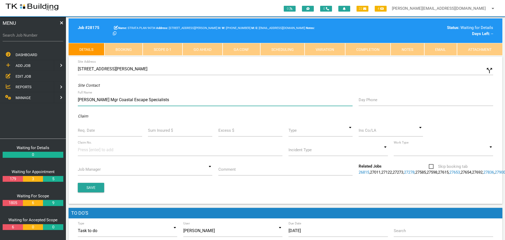
type input "Nicole Ppty Mgr Coastal Escape Specialists"
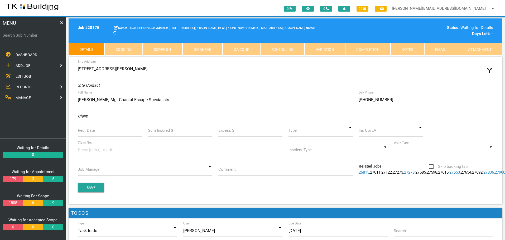
type input "(04) 1678 6372"
click at [85, 132] on label "Req. Date" at bounding box center [86, 131] width 17 height 6
click at [85, 132] on input "Req. Date" at bounding box center [110, 130] width 64 height 12
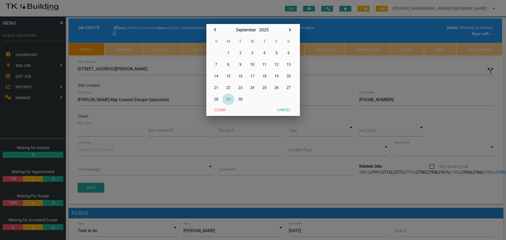
click at [228, 99] on button "29" at bounding box center [228, 100] width 12 height 12
type input "[DATE]"
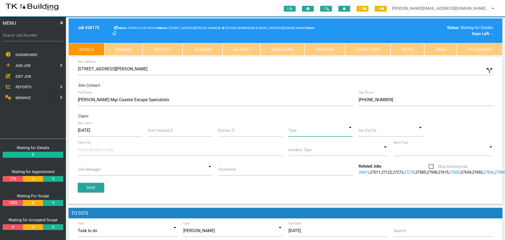
click at [352, 134] on input at bounding box center [320, 130] width 64 height 12
click at [336, 157] on span "Standard" at bounding box center [320, 154] width 64 height 13
type input "Standard"
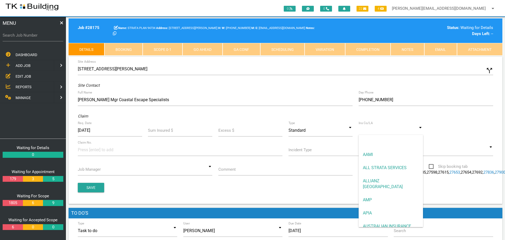
click at [370, 131] on input at bounding box center [391, 130] width 64 height 12
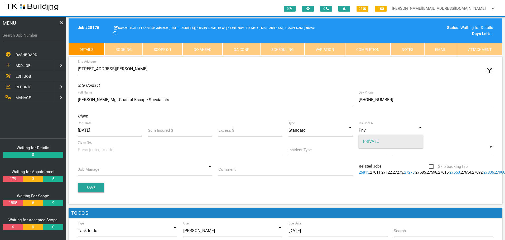
click at [367, 139] on span "PRIVATE" at bounding box center [391, 141] width 64 height 13
type input "PRIVATE"
click at [83, 148] on input at bounding box center [98, 150] width 40 height 12
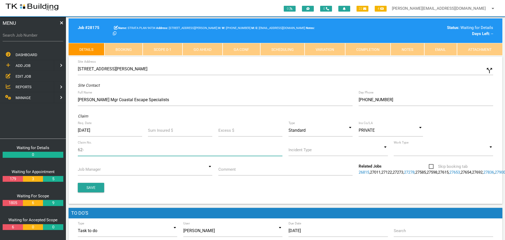
type input "62-A"
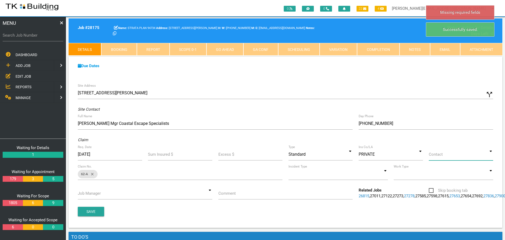
click at [491, 156] on input at bounding box center [461, 154] width 64 height 12
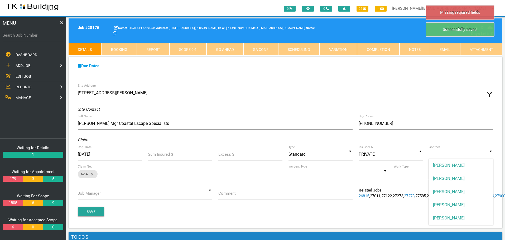
drag, startPoint x: 486, startPoint y: 166, endPoint x: 382, endPoint y: 188, distance: 106.7
click at [485, 167] on span "[PERSON_NAME]" at bounding box center [461, 165] width 64 height 13
type input "[PERSON_NAME]"
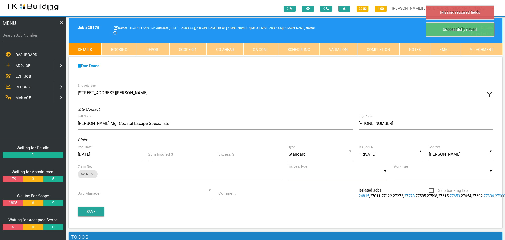
drag, startPoint x: 385, startPoint y: 175, endPoint x: 384, endPoint y: 178, distance: 3.8
click at [385, 176] on input at bounding box center [337, 174] width 99 height 12
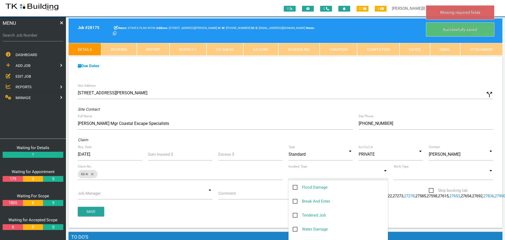
scroll to position [79, 0]
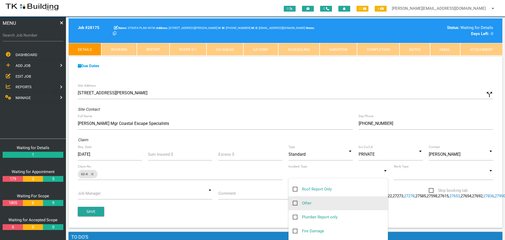
click at [295, 204] on span "Other" at bounding box center [302, 203] width 19 height 7
click at [295, 204] on input "Other" at bounding box center [294, 201] width 3 height 3
checkbox input "true"
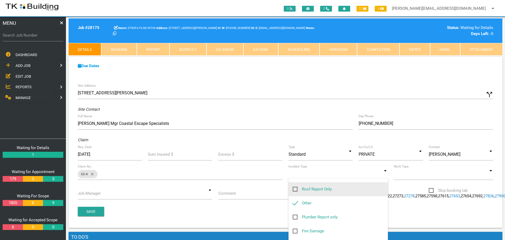
type input "Other"
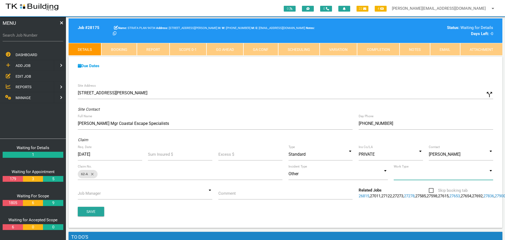
click at [490, 175] on input at bounding box center [443, 174] width 99 height 12
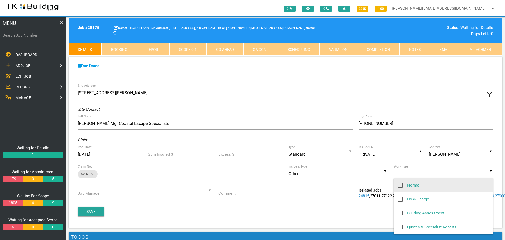
click at [401, 184] on span "Normal" at bounding box center [409, 185] width 22 height 7
click at [401, 184] on input "Normal" at bounding box center [399, 183] width 3 height 3
checkbox input "true"
type input "Normal"
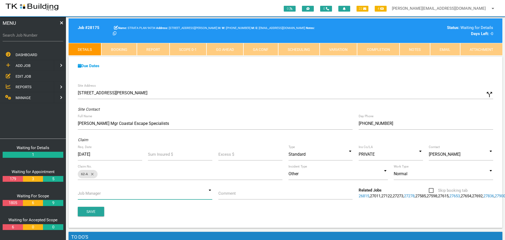
click at [210, 194] on input at bounding box center [145, 193] width 134 height 12
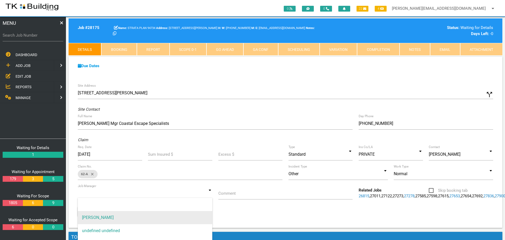
click at [201, 213] on span "[PERSON_NAME]" at bounding box center [145, 217] width 134 height 13
type input "[PERSON_NAME]"
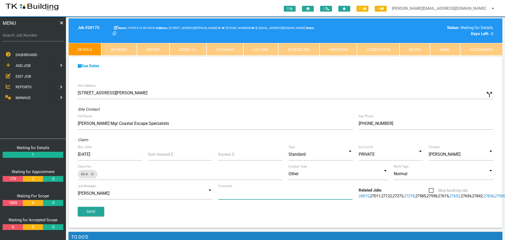
click at [239, 195] on input "Comment" at bounding box center [285, 193] width 134 height 12
type input "Quote on mould issues recurring in bedroom area around sliding door"
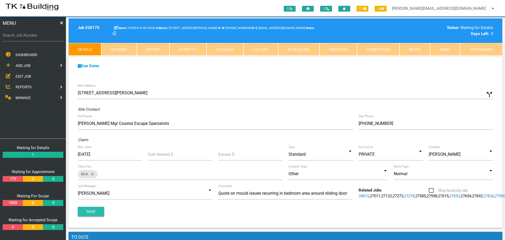
click at [99, 216] on button "Save" at bounding box center [91, 211] width 26 height 9
click at [23, 64] on span "ADD JOB" at bounding box center [23, 66] width 15 height 4
click at [23, 77] on span "EXISTING CUSTOMER" at bounding box center [34, 76] width 36 height 4
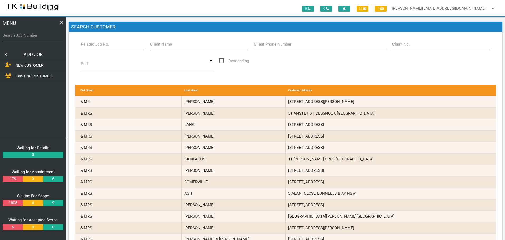
click at [101, 44] on label "Related Job No." at bounding box center [95, 44] width 28 height 6
click at [101, 44] on input "Related Job No." at bounding box center [112, 44] width 63 height 12
type input "28175"
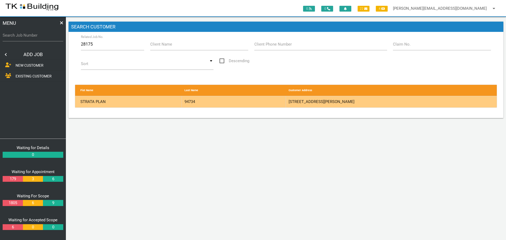
click at [262, 99] on div "94734" at bounding box center [234, 101] width 104 height 11
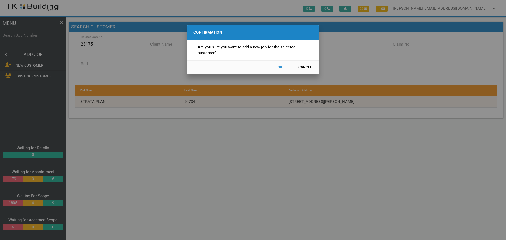
click at [280, 68] on button "OK" at bounding box center [279, 67] width 23 height 9
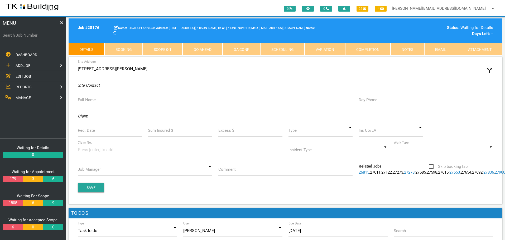
click at [78, 69] on input "6 Charles St, Charlestown NSW 2290, Australia" at bounding box center [285, 69] width 415 height 12
type input "101/6 Charles St, Charlestown NSW 2290, Australia"
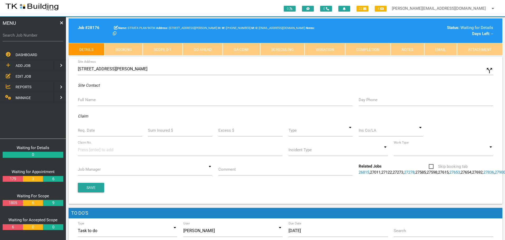
click at [89, 99] on label "Full Name" at bounding box center [87, 100] width 18 height 6
click at [89, 99] on input "Full Name" at bounding box center [215, 100] width 275 height 12
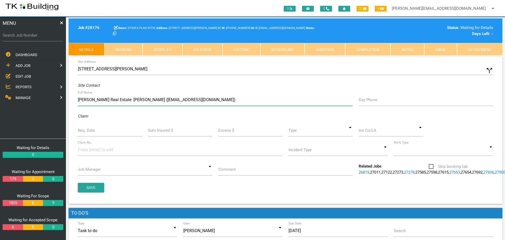
type input "Meeks Real Estate: Monique Cabello (pmteam@meeksrealestate.com.au)"
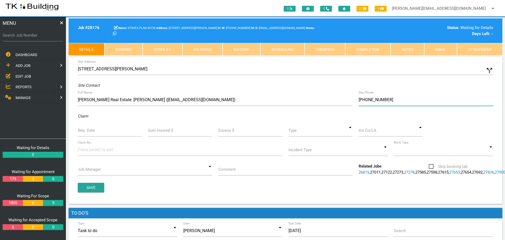
type input "(02) 4954 7447"
click at [109, 133] on input "Req. Date" at bounding box center [110, 130] width 64 height 12
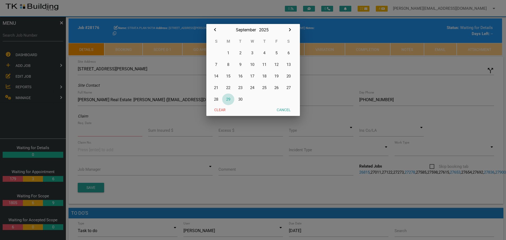
click at [227, 99] on button "29" at bounding box center [228, 100] width 12 height 12
type input "[DATE]"
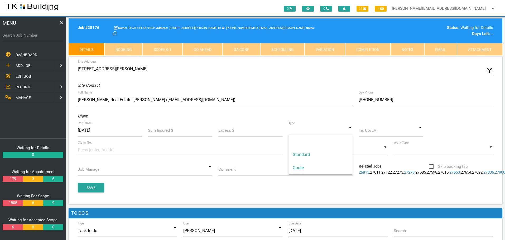
click at [350, 132] on input at bounding box center [320, 130] width 64 height 12
click at [342, 152] on span "Standard" at bounding box center [320, 154] width 64 height 13
type input "Standard"
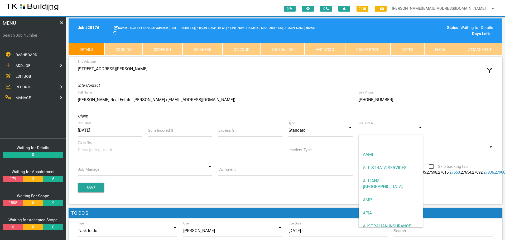
click at [375, 133] on input at bounding box center [391, 130] width 64 height 12
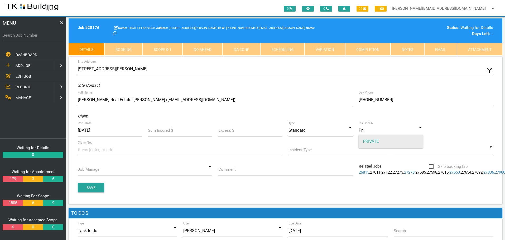
click at [369, 140] on span "PRIVATE" at bounding box center [391, 141] width 64 height 13
type input "PRIVATE"
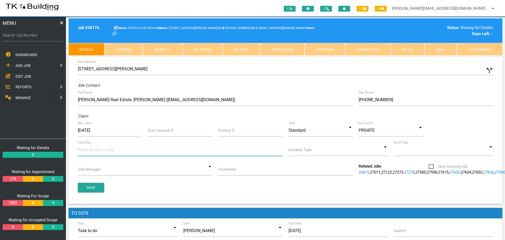
click at [85, 150] on input at bounding box center [98, 150] width 40 height 12
type input "64-A"
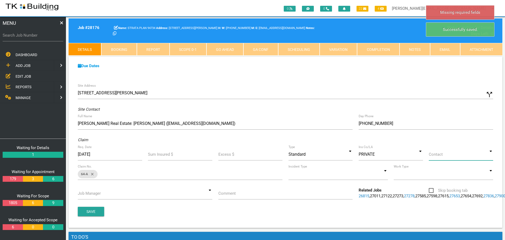
click at [490, 154] on input at bounding box center [461, 154] width 64 height 12
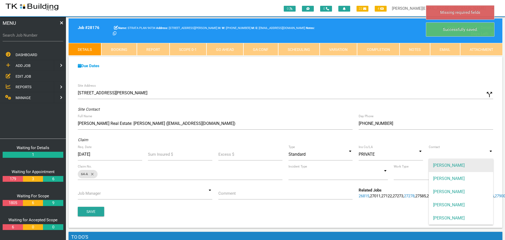
click at [484, 162] on span "[PERSON_NAME]" at bounding box center [461, 165] width 64 height 13
type input "[PERSON_NAME]"
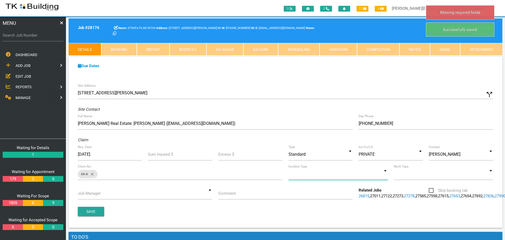
click at [384, 175] on input at bounding box center [337, 174] width 99 height 12
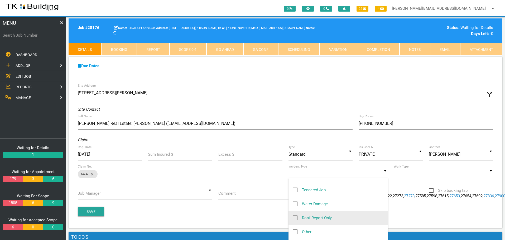
scroll to position [53, 0]
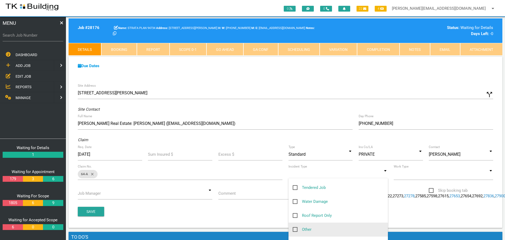
click at [295, 229] on span "Other" at bounding box center [302, 230] width 19 height 7
click at [295, 229] on input "Other" at bounding box center [294, 228] width 3 height 3
checkbox input "true"
type input "Other"
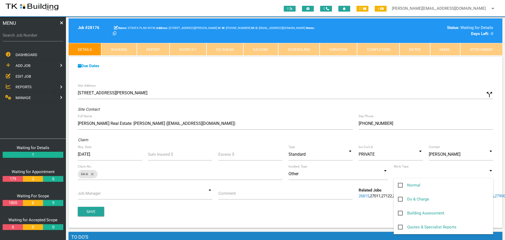
click at [491, 174] on input at bounding box center [443, 174] width 99 height 12
click at [399, 185] on span "Normal" at bounding box center [409, 185] width 22 height 7
click at [399, 185] on input "Normal" at bounding box center [399, 183] width 3 height 3
checkbox input "true"
type input "Normal"
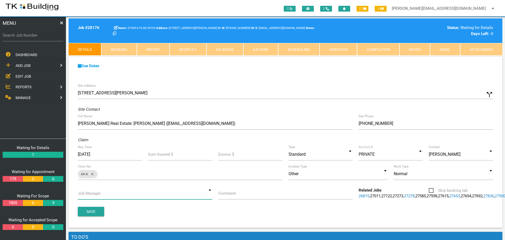
click at [210, 193] on input at bounding box center [145, 193] width 134 height 12
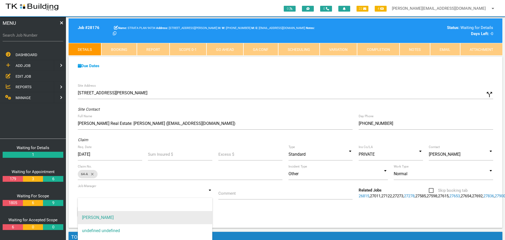
click at [194, 218] on span "[PERSON_NAME]" at bounding box center [145, 217] width 134 height 13
type input "[PERSON_NAME]"
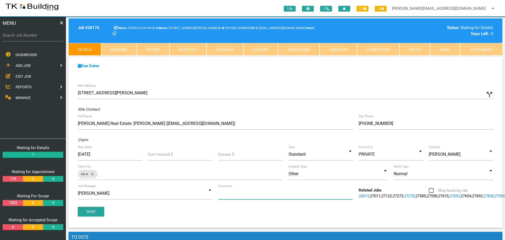
click at [239, 196] on input "Comment" at bounding box center [285, 193] width 134 height 12
type input "Quote on balcony sliding door water ingress U101"
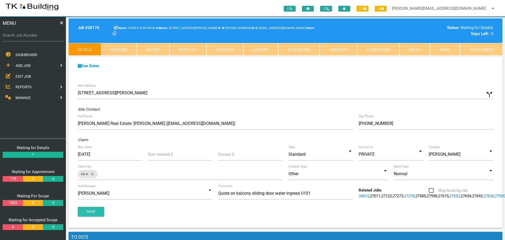
click at [94, 216] on button "Save" at bounding box center [91, 211] width 26 height 9
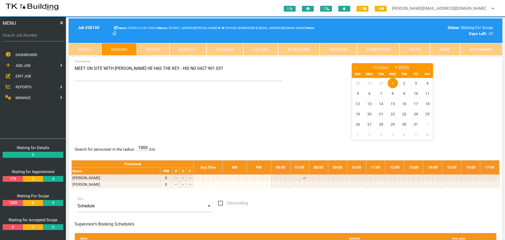
select select "9"
click at [17, 41] on input "Search Job Number" at bounding box center [33, 35] width 61 height 12
click at [392, 84] on span "1" at bounding box center [393, 83] width 10 height 10
click at [38, 38] on label "Search Job Number" at bounding box center [33, 35] width 61 height 6
click at [38, 38] on input "Search Job Number" at bounding box center [33, 35] width 61 height 12
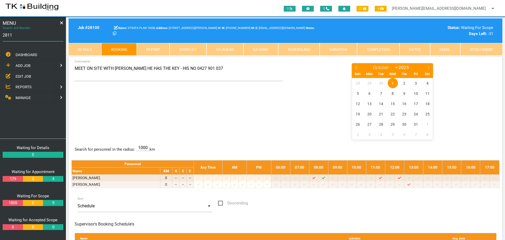
type input "28112"
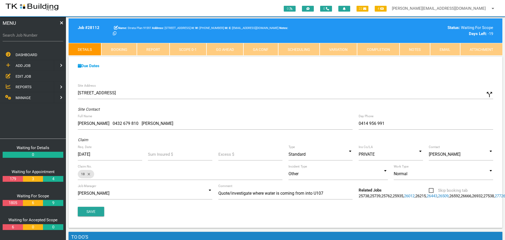
click at [122, 46] on link "Booking" at bounding box center [118, 49] width 35 height 13
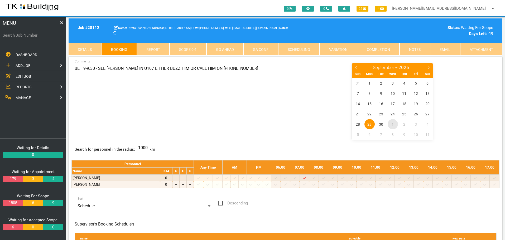
click at [392, 125] on span "1" at bounding box center [393, 124] width 10 height 10
select select "9"
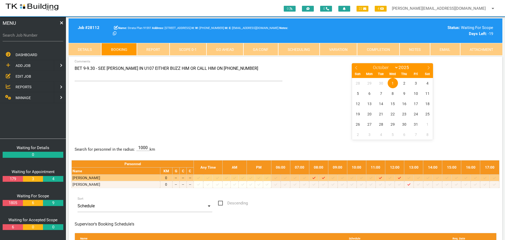
click at [344, 178] on icon at bounding box center [342, 177] width 3 height 3
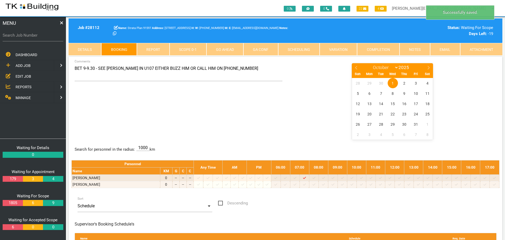
click at [391, 82] on span "1" at bounding box center [393, 83] width 10 height 10
click at [82, 69] on textarea "BET 9-9.30 - SEE [PERSON_NAME] IN U107 EITHER BUZZ HIM OR CALL HIM ON [PHONE_NU…" at bounding box center [179, 72] width 208 height 18
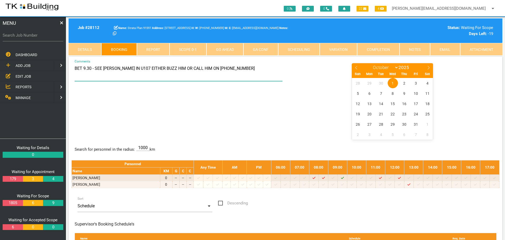
click at [94, 69] on textarea "BET 9.30 - SEE [PERSON_NAME] IN U107 EITHER BUZZ HIM OR CALL HIM ON [PHONE_NUMB…" at bounding box center [179, 72] width 208 height 18
type textarea "BET 9.30 - 10 SEE [PERSON_NAME] IN U107 EITHER BUZZ HIM OR CALL HIM ON [PHONE_N…"
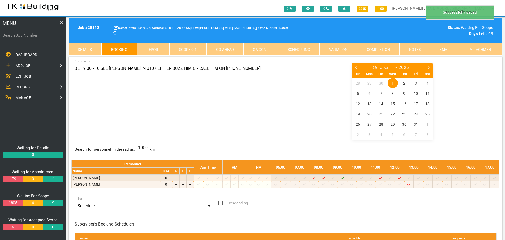
click at [151, 105] on div "BET 9.30 - 10 SEE [PERSON_NAME] IN U107 EITHER BUZZ HIM OR CALL HIM ON [PHONE_N…" at bounding box center [285, 101] width 428 height 77
click at [142, 117] on div "BET 9.30 - 10 SEE [PERSON_NAME] IN U107 EITHER BUZZ HIM OR CALL HIM ON [PHONE_N…" at bounding box center [285, 101] width 428 height 77
click at [19, 76] on span "EDIT JOB" at bounding box center [24, 76] width 16 height 4
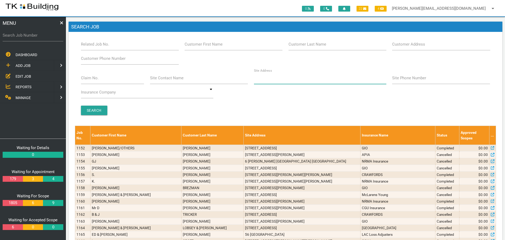
click at [276, 82] on input "Site Address" at bounding box center [320, 78] width 132 height 12
type input "4 ravenshaw"
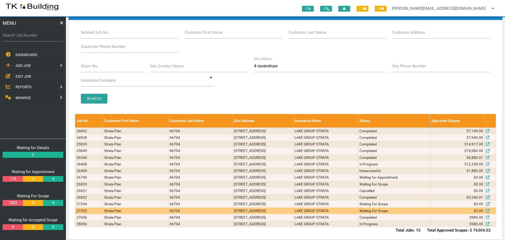
scroll to position [18, 0]
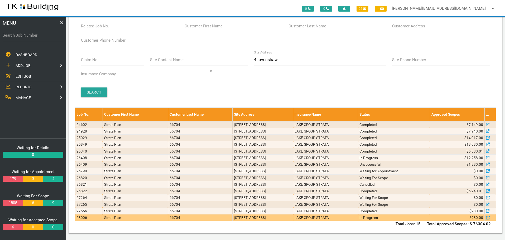
click at [276, 219] on td "[STREET_ADDRESS]" at bounding box center [262, 218] width 61 height 7
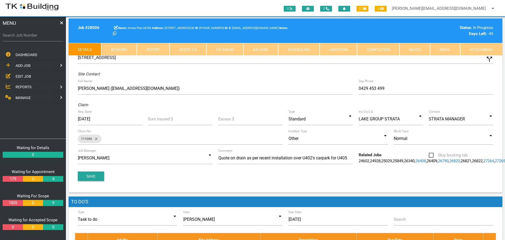
click at [421, 46] on link "Notes" at bounding box center [414, 49] width 31 height 13
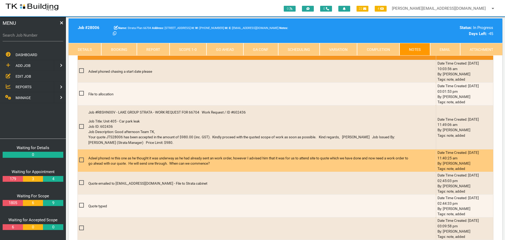
scroll to position [79, 0]
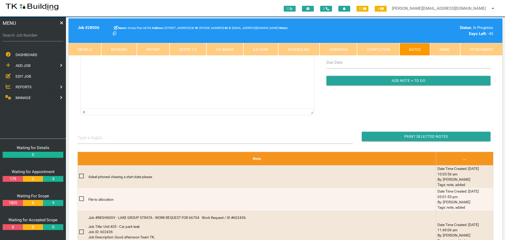
click at [78, 45] on link "Details" at bounding box center [85, 49] width 33 height 13
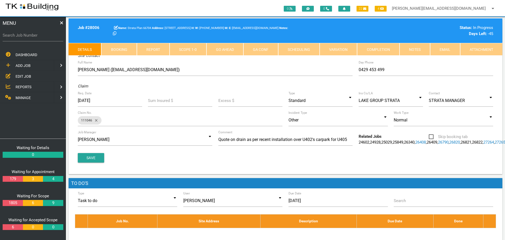
scroll to position [26, 0]
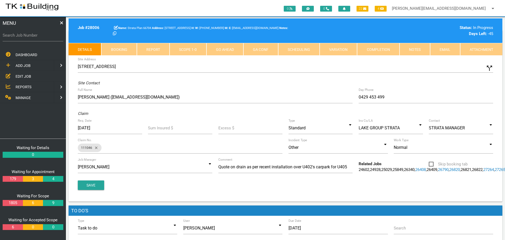
click at [413, 49] on link "Notes" at bounding box center [414, 49] width 31 height 13
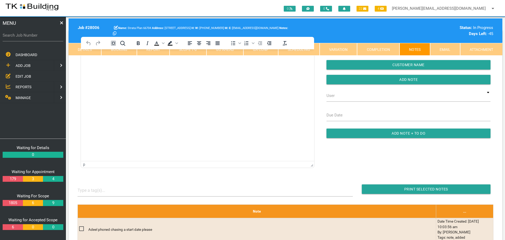
click at [122, 73] on html at bounding box center [197, 61] width 233 height 24
click at [72, 50] on link "Details" at bounding box center [85, 49] width 33 height 13
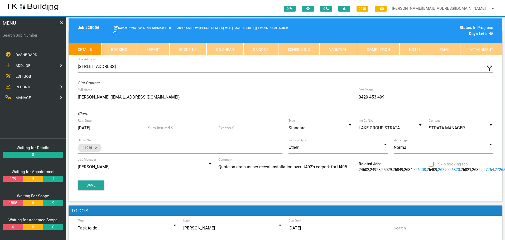
click at [418, 47] on link "Notes" at bounding box center [414, 49] width 31 height 13
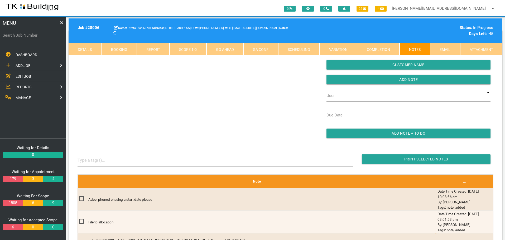
click at [101, 79] on div "Show System Notes Show on Customer Customer Name Add Note User TKB JobTracking …" at bounding box center [286, 89] width 422 height 107
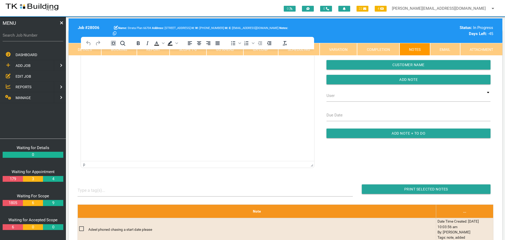
scroll to position [0, 0]
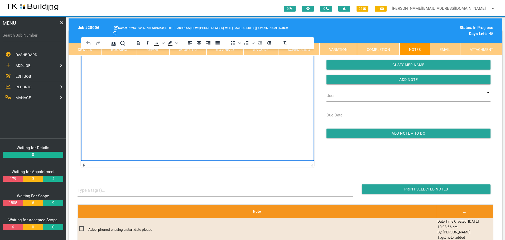
click at [99, 70] on body "Rich Text Area. Press ALT-0 for help." at bounding box center [197, 64] width 233 height 17
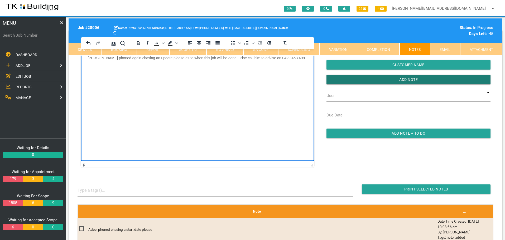
drag, startPoint x: 342, startPoint y: 78, endPoint x: 328, endPoint y: 89, distance: 17.7
click at [342, 78] on input "Add Note" at bounding box center [408, 79] width 164 height 9
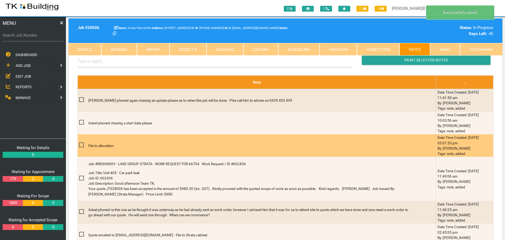
scroll to position [158, 0]
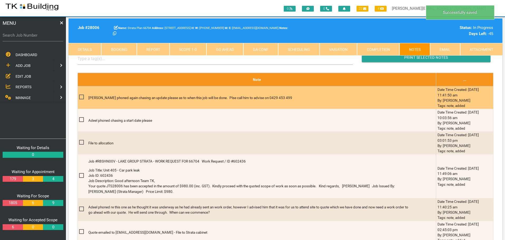
click at [82, 97] on span at bounding box center [83, 97] width 9 height 7
click at [82, 97] on input "checkbox" at bounding box center [80, 95] width 3 height 3
checkbox input "true"
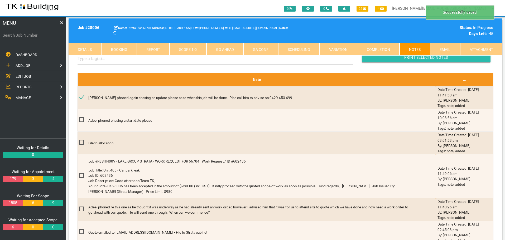
click at [378, 57] on input "Print Selected Notes" at bounding box center [426, 57] width 129 height 9
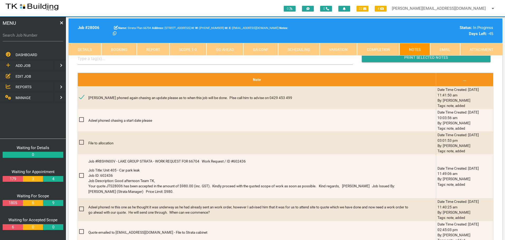
click at [22, 74] on span "EDIT JOB" at bounding box center [24, 76] width 16 height 4
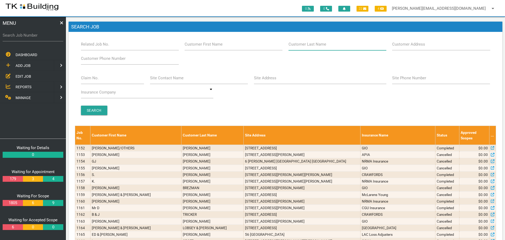
click at [319, 48] on input "Customer Last Name" at bounding box center [337, 44] width 98 height 12
type input "22808"
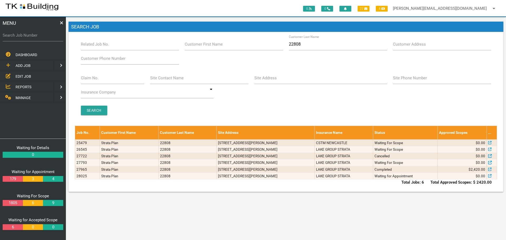
click at [22, 65] on span "ADD JOB" at bounding box center [23, 66] width 15 height 4
click at [23, 76] on span "EXISTING CUSTOMER" at bounding box center [34, 76] width 36 height 4
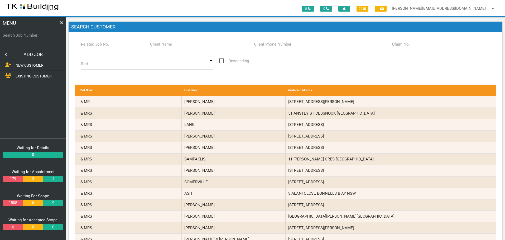
click at [100, 46] on label "Related Job No." at bounding box center [95, 44] width 28 height 6
click at [100, 46] on input "Related Job No." at bounding box center [112, 44] width 63 height 12
type input "28025"
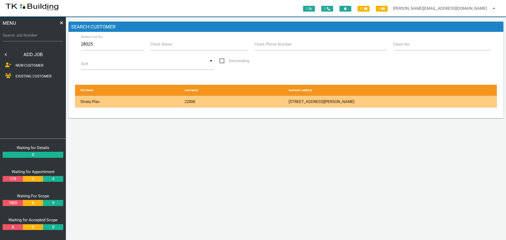
click at [263, 101] on div "22808" at bounding box center [234, 101] width 104 height 11
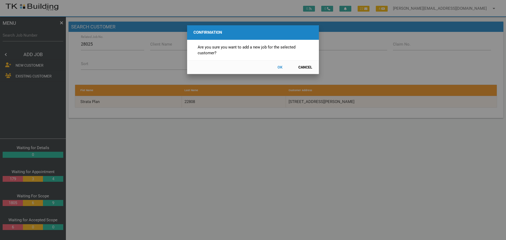
click at [282, 67] on button "OK" at bounding box center [279, 67] width 23 height 9
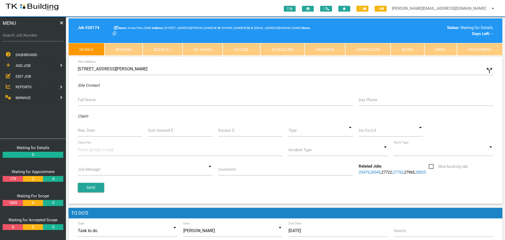
click at [92, 101] on label "Full Name" at bounding box center [87, 100] width 18 height 6
click at [92, 101] on input "Full Name" at bounding box center [215, 100] width 275 height 12
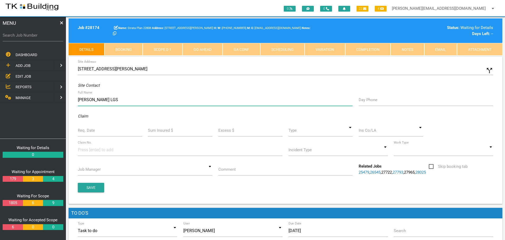
type input "[PERSON_NAME] LGS"
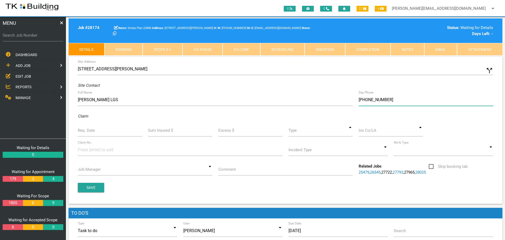
type input "[PHONE_NUMBER]"
click at [95, 133] on input "Req. Date" at bounding box center [110, 130] width 64 height 12
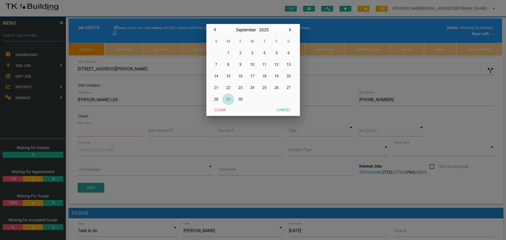
click at [230, 99] on button "29" at bounding box center [228, 100] width 12 height 12
type input "[DATE]"
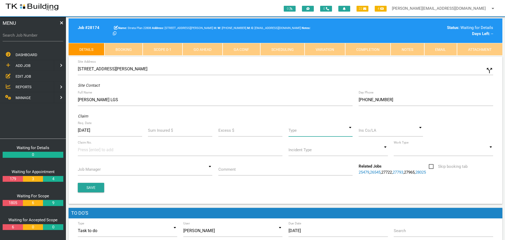
click at [351, 131] on input at bounding box center [320, 130] width 64 height 12
click at [339, 155] on span "Standard" at bounding box center [320, 154] width 64 height 13
type input "Standard"
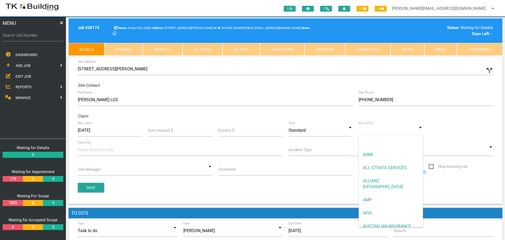
click at [378, 132] on input at bounding box center [391, 130] width 64 height 12
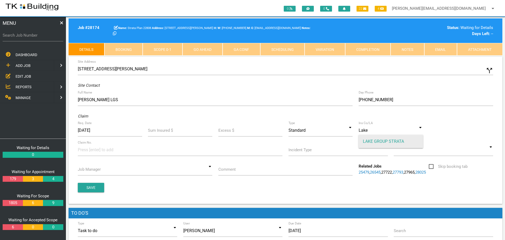
drag, startPoint x: 391, startPoint y: 141, endPoint x: 387, endPoint y: 142, distance: 4.5
click at [391, 141] on span "LAKE GROUP STRATA" at bounding box center [391, 141] width 64 height 13
type input "LAKE GROUP STRATA"
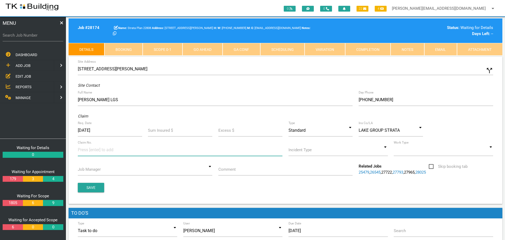
click at [85, 150] on input at bounding box center [98, 150] width 40 height 12
type input "628105"
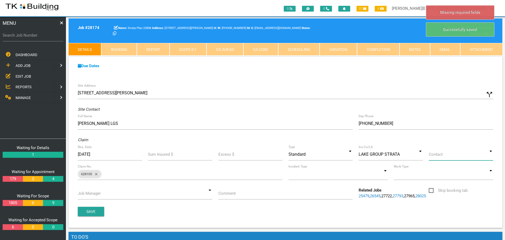
click at [489, 157] on input at bounding box center [461, 154] width 64 height 12
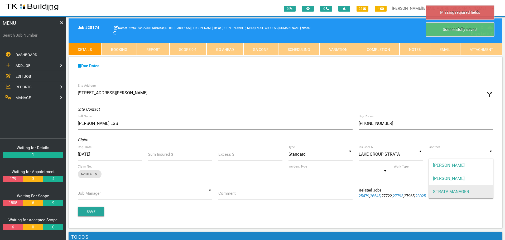
click at [469, 191] on span "STRATA MANAGER" at bounding box center [461, 191] width 64 height 13
type input "STRATA MANAGER"
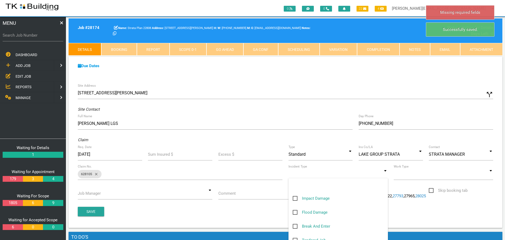
click at [384, 174] on input at bounding box center [337, 174] width 99 height 12
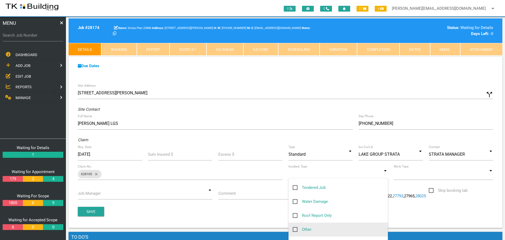
click at [295, 229] on span "Other" at bounding box center [302, 230] width 19 height 7
click at [295, 229] on input "Other" at bounding box center [294, 228] width 3 height 3
checkbox input "true"
type input "Other"
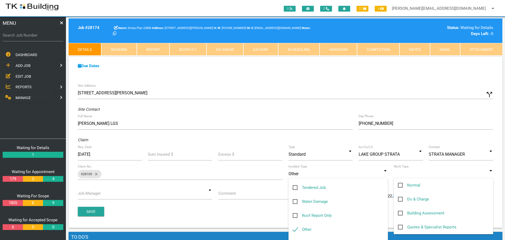
click at [491, 176] on input at bounding box center [443, 174] width 99 height 12
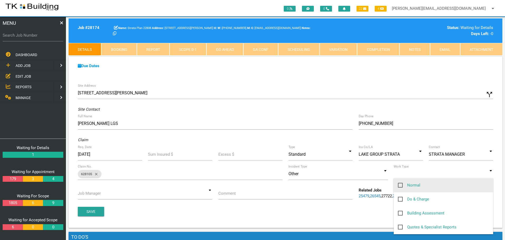
click at [401, 184] on span "Normal" at bounding box center [409, 185] width 22 height 7
click at [401, 184] on input "Normal" at bounding box center [399, 183] width 3 height 3
checkbox input "true"
type input "Normal"
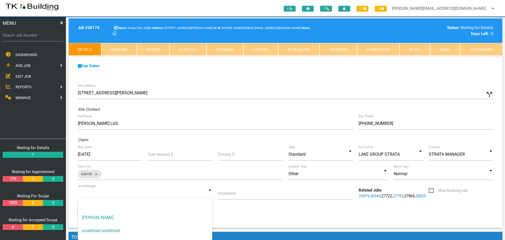
click at [210, 194] on input at bounding box center [145, 193] width 134 height 12
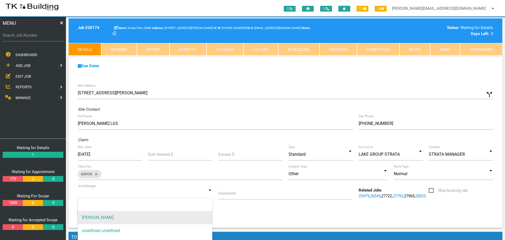
click at [187, 219] on span "[PERSON_NAME]" at bounding box center [145, 217] width 134 height 13
type input "[PERSON_NAME]"
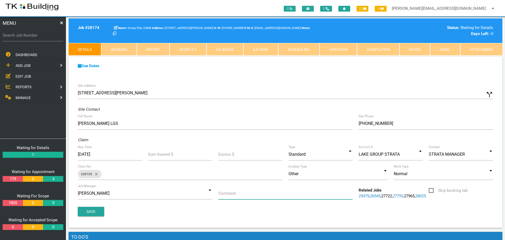
click at [244, 197] on input "Comment" at bounding box center [285, 193] width 134 height 12
type input "Quote on Lintel Repairs as per BAAM Report"
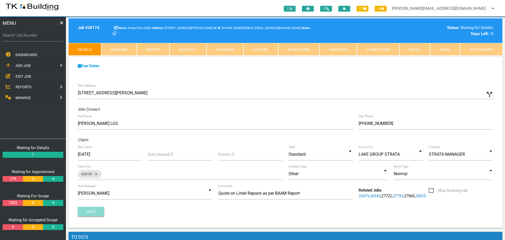
click at [95, 212] on button "Save" at bounding box center [91, 211] width 26 height 9
click at [95, 205] on div "Site Address [STREET_ADDRESS][PERSON_NAME] call_split Custom Address Street [GE…" at bounding box center [286, 154] width 434 height 147
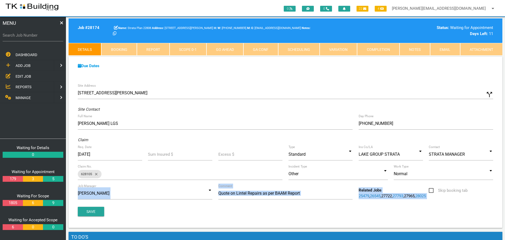
click at [418, 51] on link "Notes" at bounding box center [414, 49] width 31 height 13
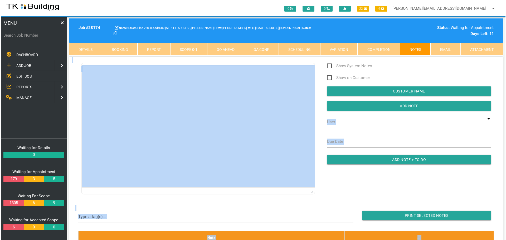
scroll to position [0, 0]
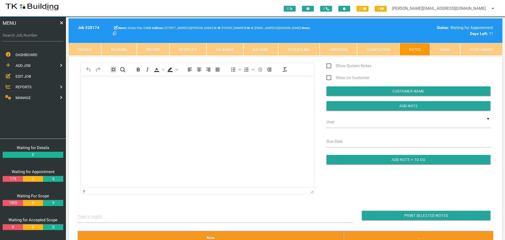
click at [179, 86] on html at bounding box center [197, 80] width 233 height 11
click at [23, 86] on span "REPORTS" at bounding box center [24, 87] width 16 height 4
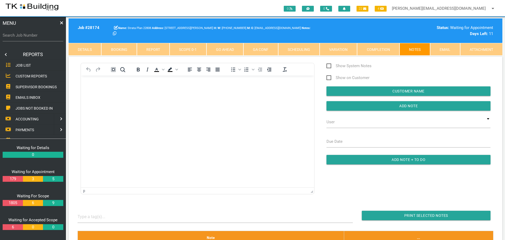
click at [25, 86] on span "SUPERVISOR BOOKINGS" at bounding box center [36, 87] width 41 height 4
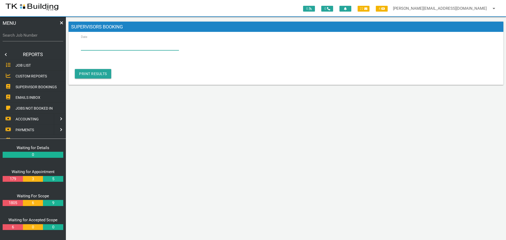
click at [102, 44] on input "Date" at bounding box center [130, 44] width 98 height 12
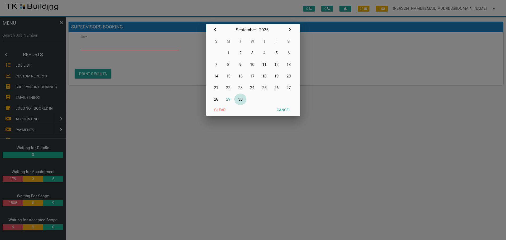
click at [240, 99] on button "30" at bounding box center [240, 100] width 12 height 12
type input "[DATE]"
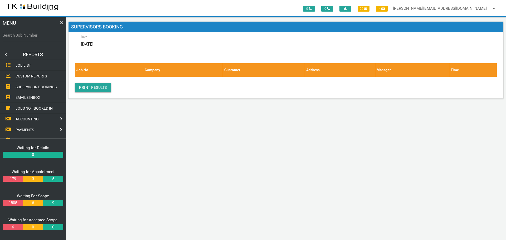
click at [5, 54] on link at bounding box center [5, 54] width 11 height 11
